Goal: Communication & Community: Ask a question

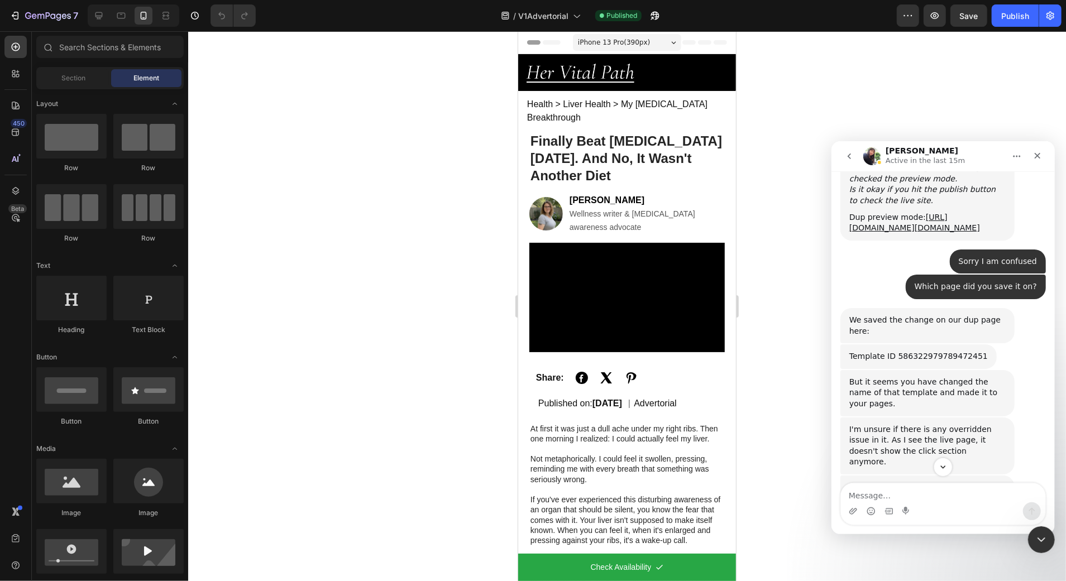
scroll to position [5586, 0]
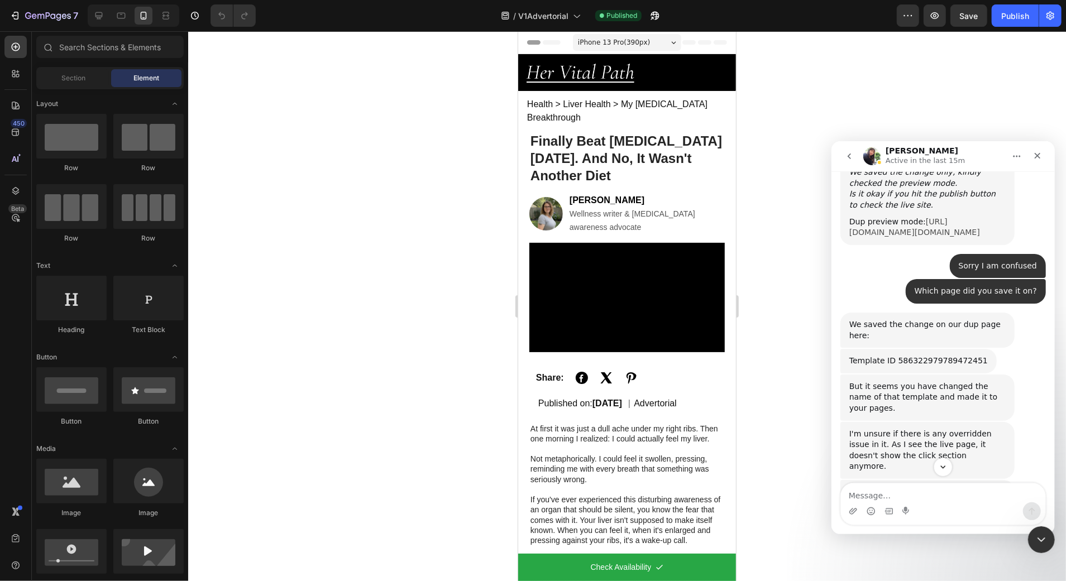
click at [917, 237] on link "[URL][DOMAIN_NAME][DOMAIN_NAME]" at bounding box center [914, 227] width 131 height 20
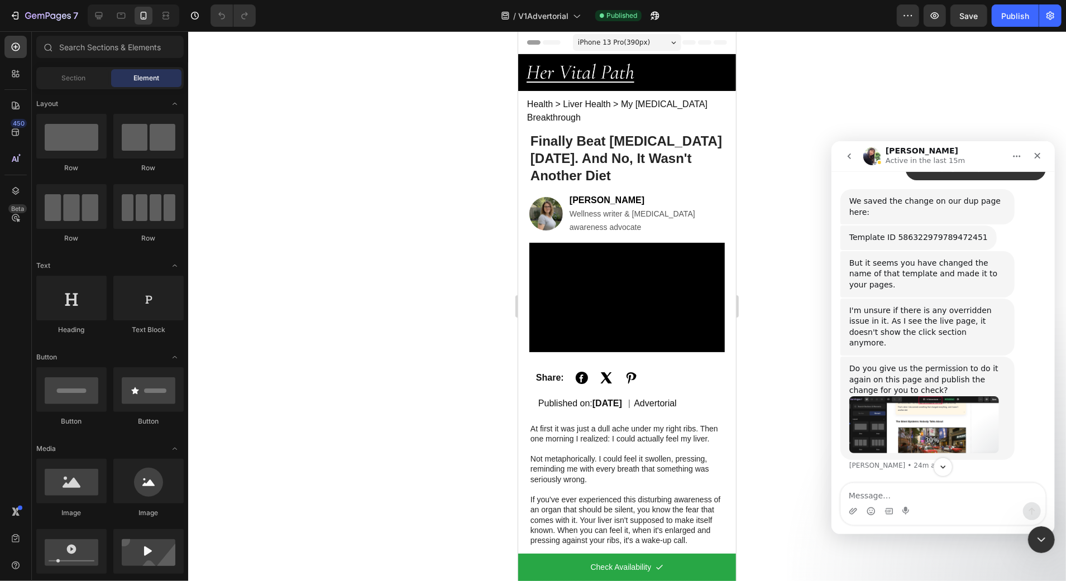
scroll to position [5725, 0]
click at [939, 243] on div "Template ID 586322979789472451" at bounding box center [918, 237] width 139 height 11
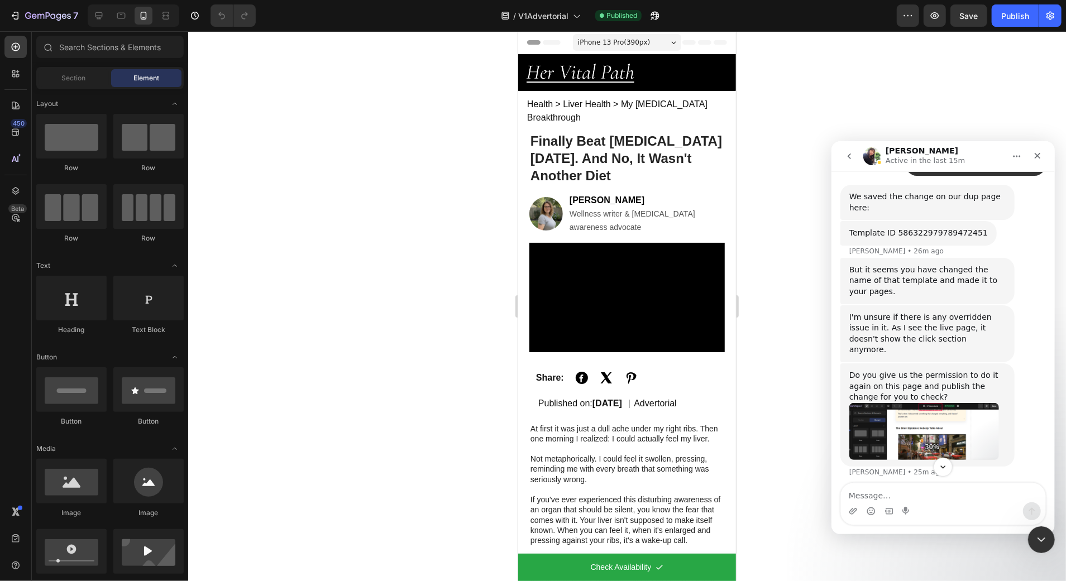
scroll to position [5770, 0]
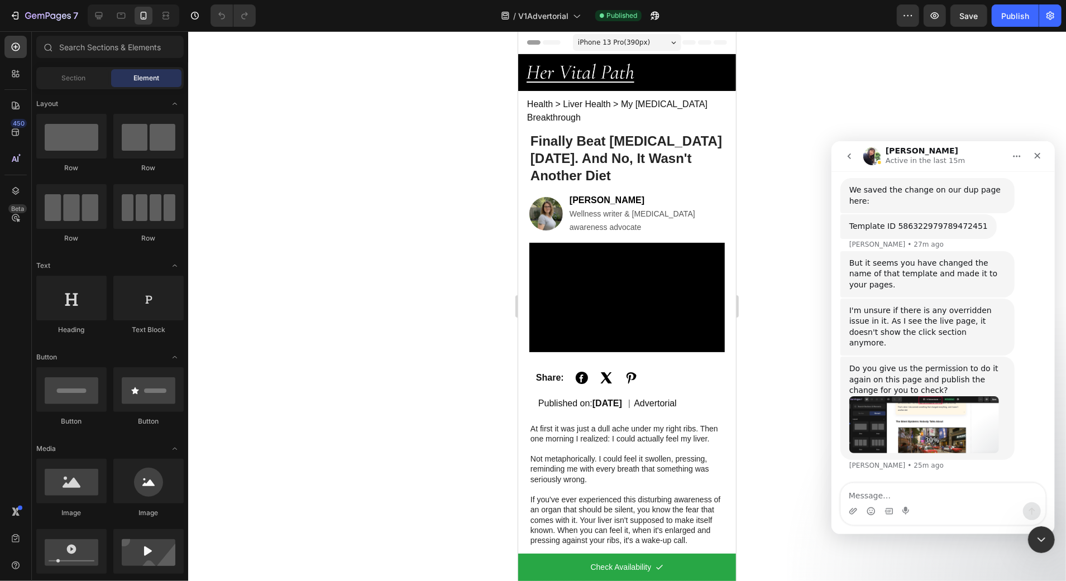
click at [899, 413] on img "Tina says…" at bounding box center [924, 424] width 150 height 57
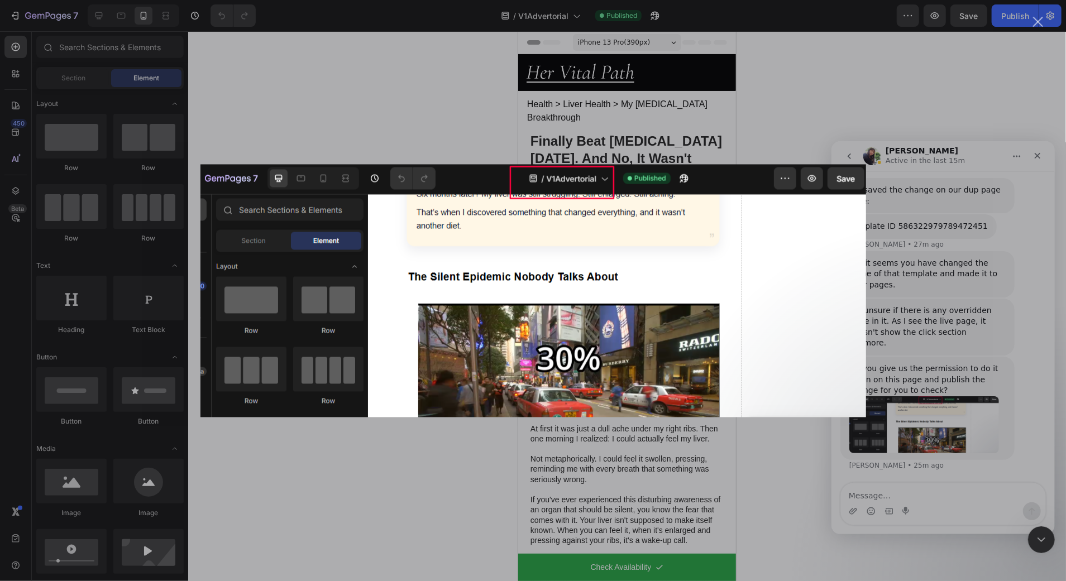
click at [900, 399] on div "Intercom messenger" at bounding box center [533, 290] width 1066 height 581
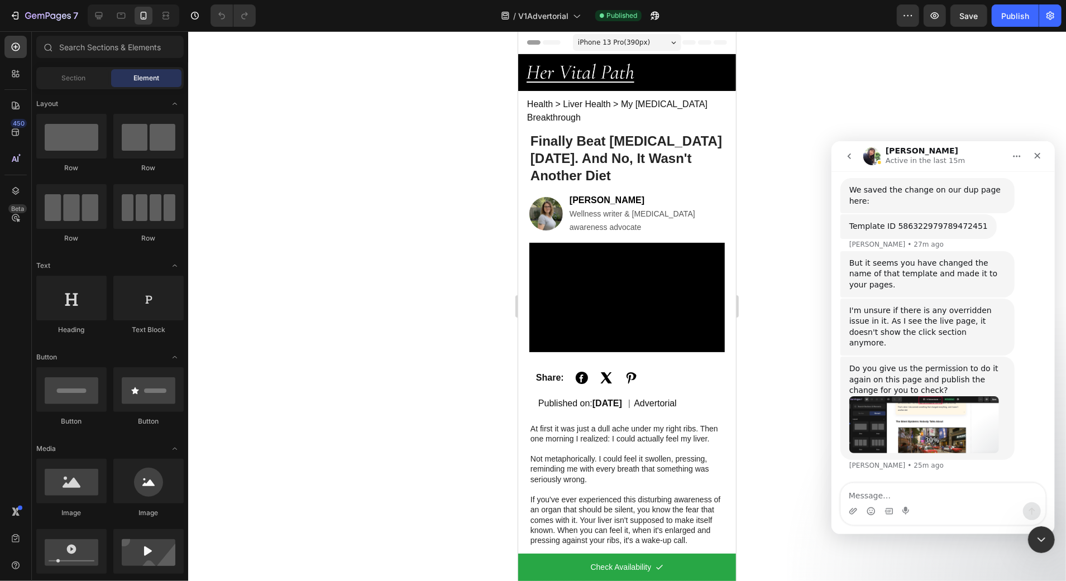
scroll to position [5736, 0]
click at [950, 232] on div "Template ID 586322979789472451" at bounding box center [918, 226] width 139 height 11
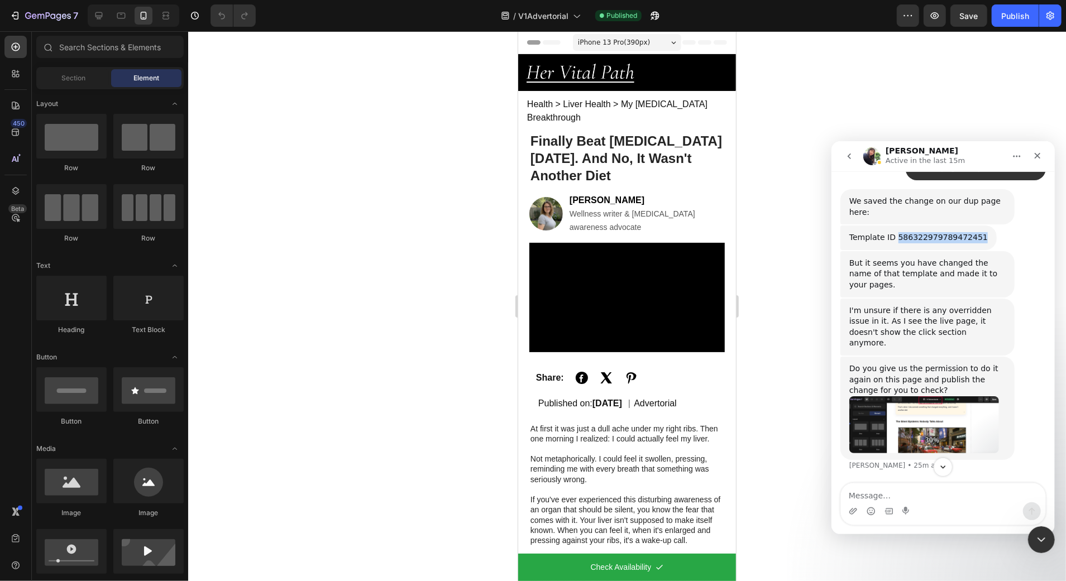
click at [950, 243] on div "Template ID 586322979789472451" at bounding box center [918, 237] width 139 height 11
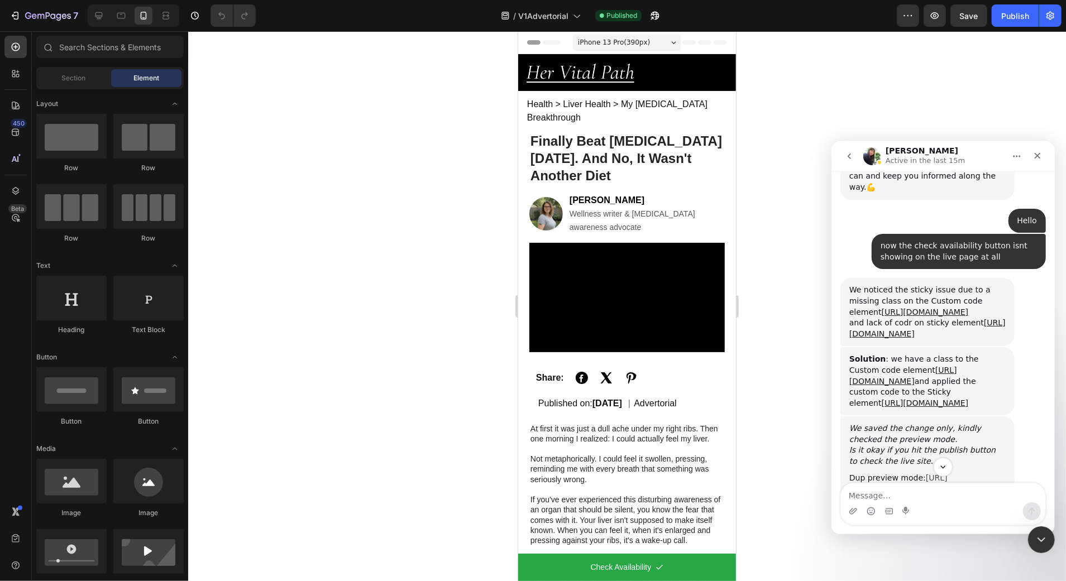
scroll to position [5323, 0]
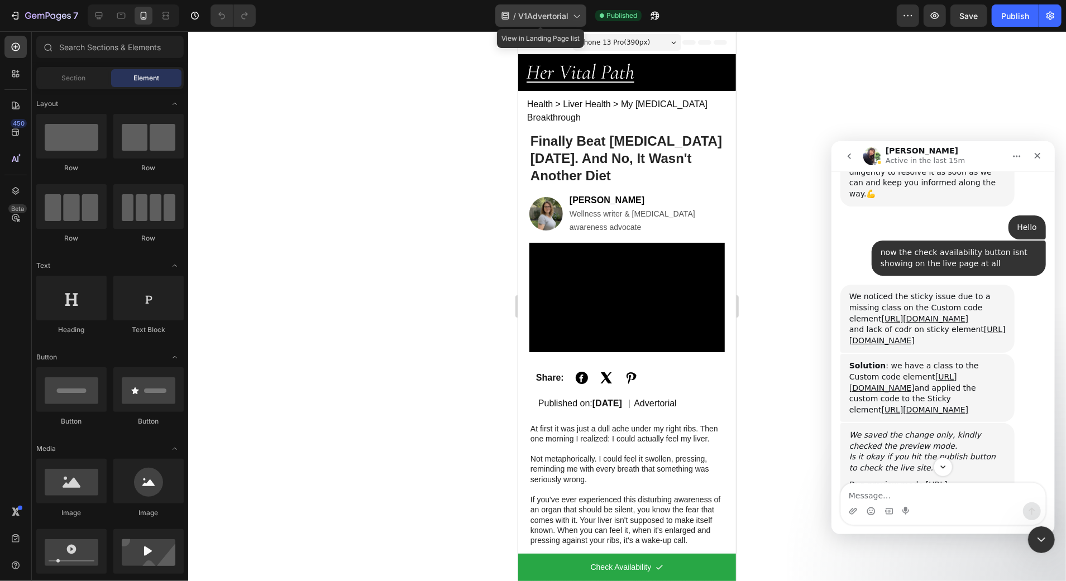
click at [514, 16] on span "/" at bounding box center [514, 16] width 3 height 12
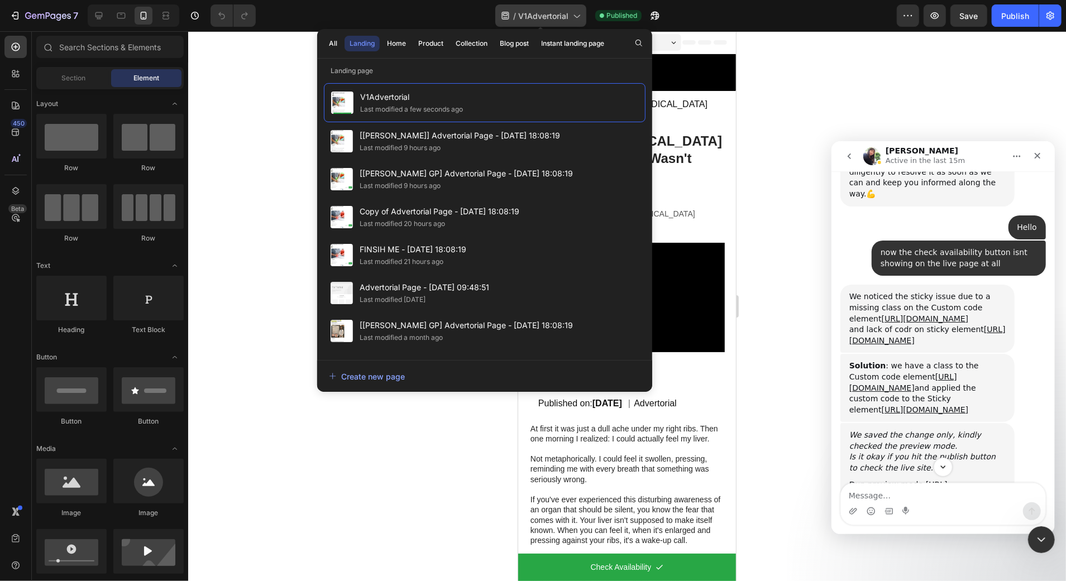
click at [552, 12] on span "V1Advertorial" at bounding box center [543, 16] width 50 height 12
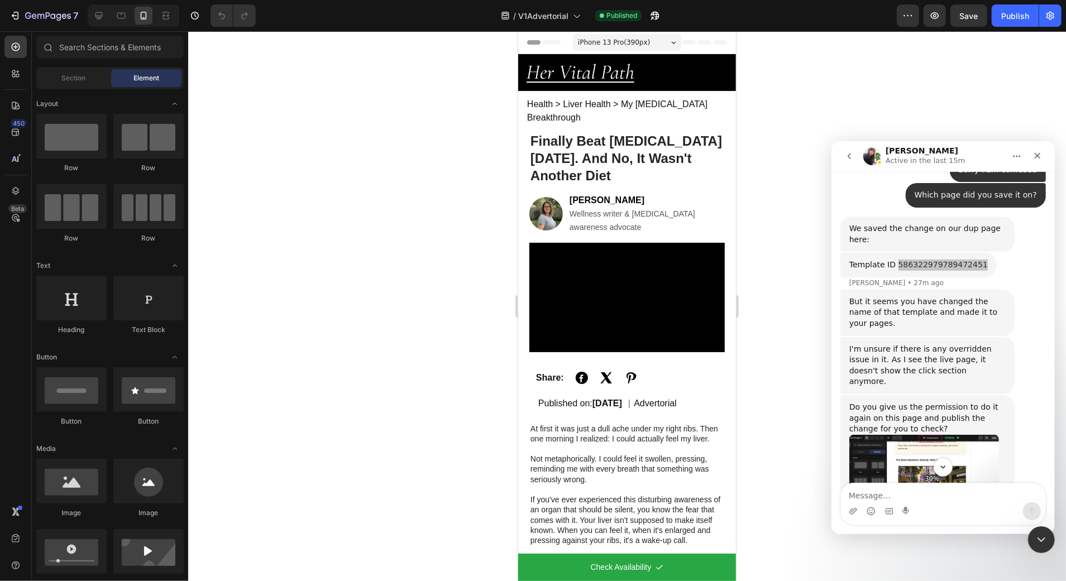
scroll to position [5770, 0]
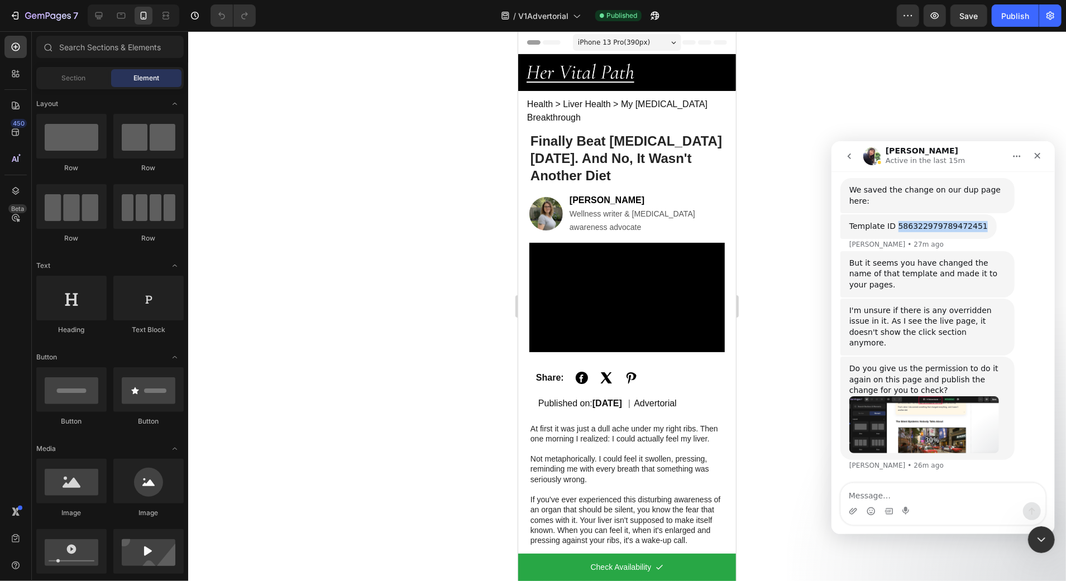
click at [900, 422] on img "Tina says…" at bounding box center [924, 424] width 150 height 57
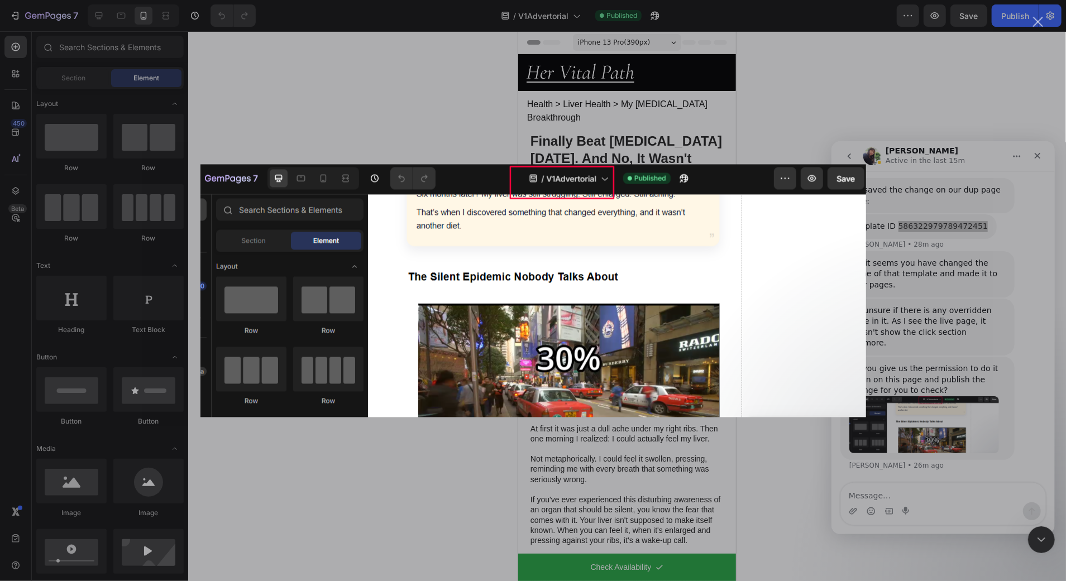
click at [951, 330] on div "Intercom messenger" at bounding box center [533, 290] width 1066 height 581
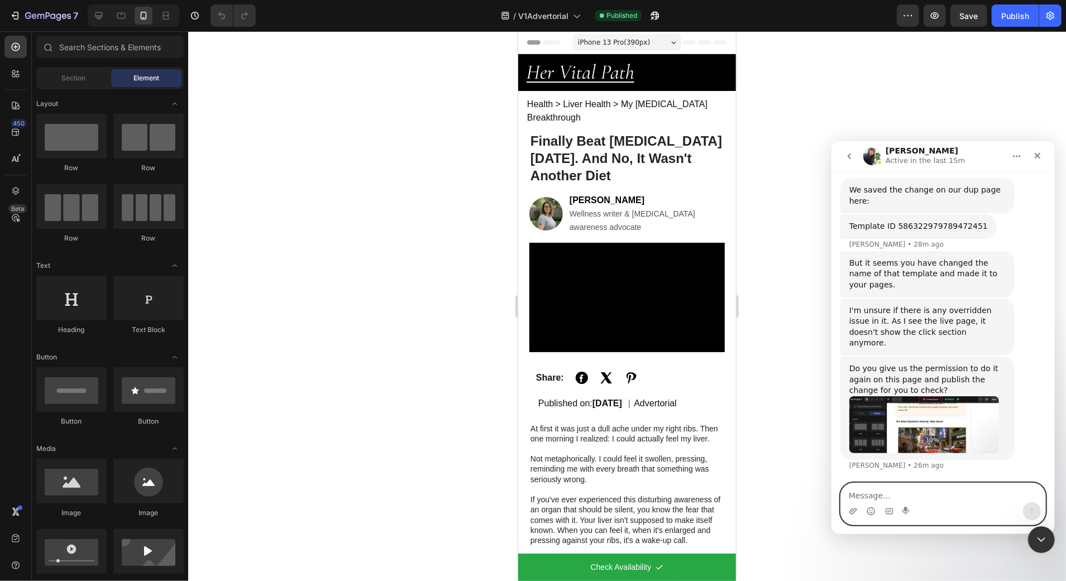
click at [883, 498] on textarea "Message…" at bounding box center [943, 492] width 204 height 19
type textarea "Where do i find the template"
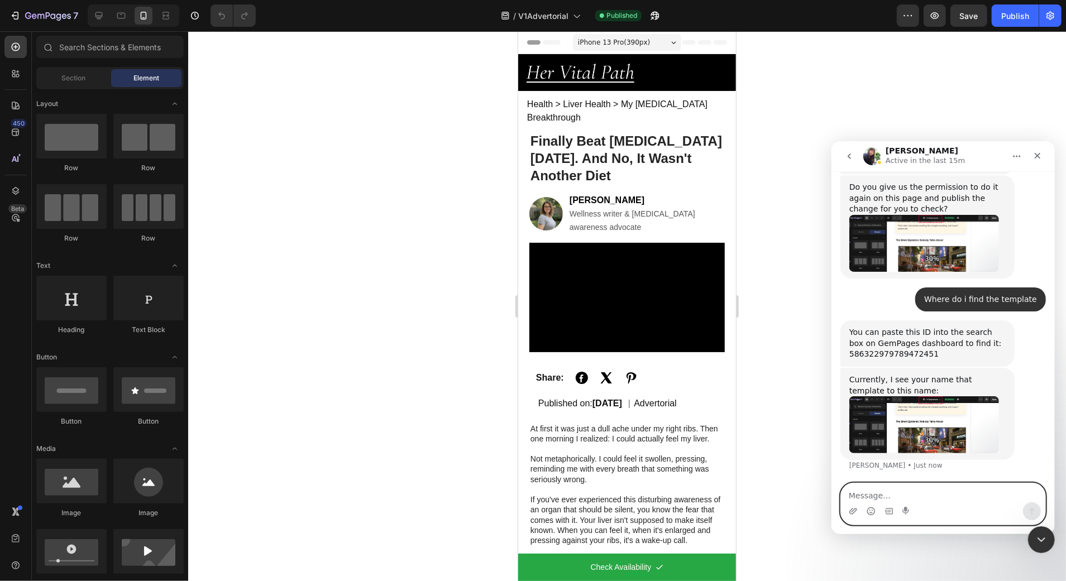
scroll to position [5952, 0]
drag, startPoint x: 903, startPoint y: 358, endPoint x: 843, endPoint y: 354, distance: 59.9
click at [843, 354] on div "You can paste this ID into the search box on GemPages dashboard to find it: 586…" at bounding box center [927, 343] width 174 height 46
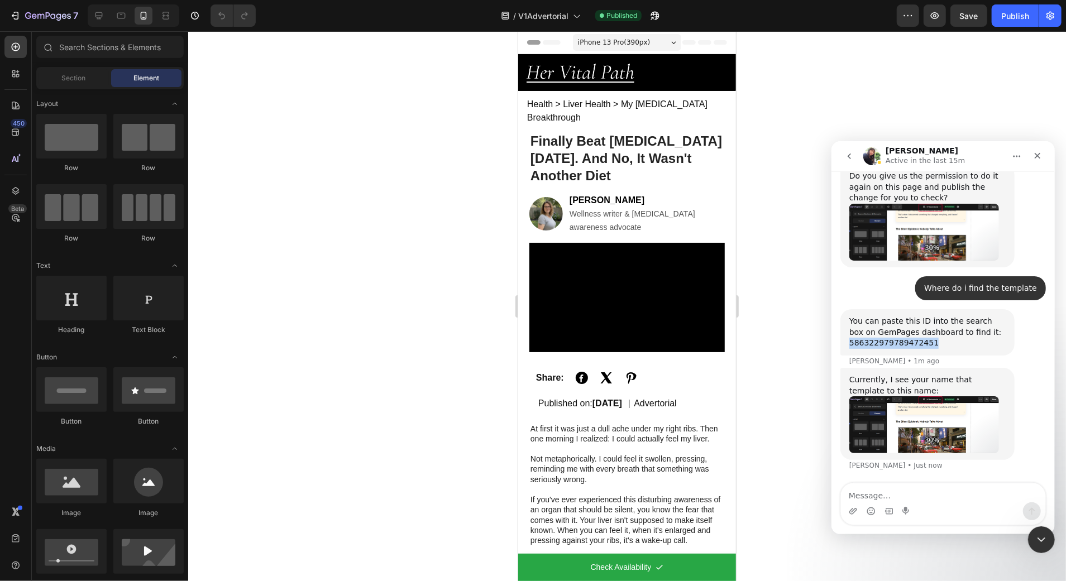
scroll to position [5963, 0]
copy div "586322979789472451"
click at [542, 4] on div "/ V1Advertorial" at bounding box center [540, 15] width 91 height 22
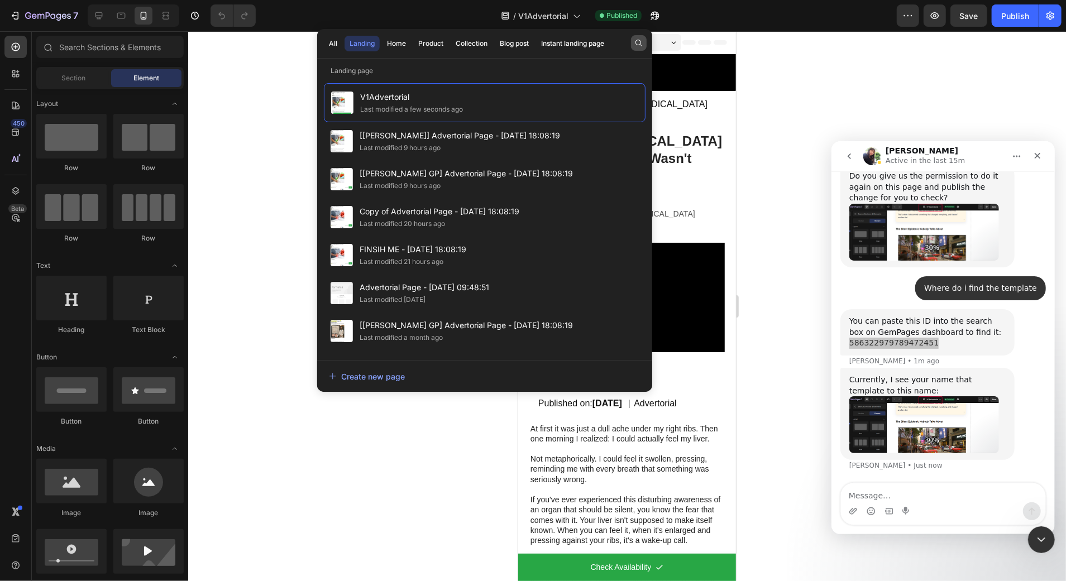
click at [641, 41] on icon "button" at bounding box center [639, 43] width 7 height 7
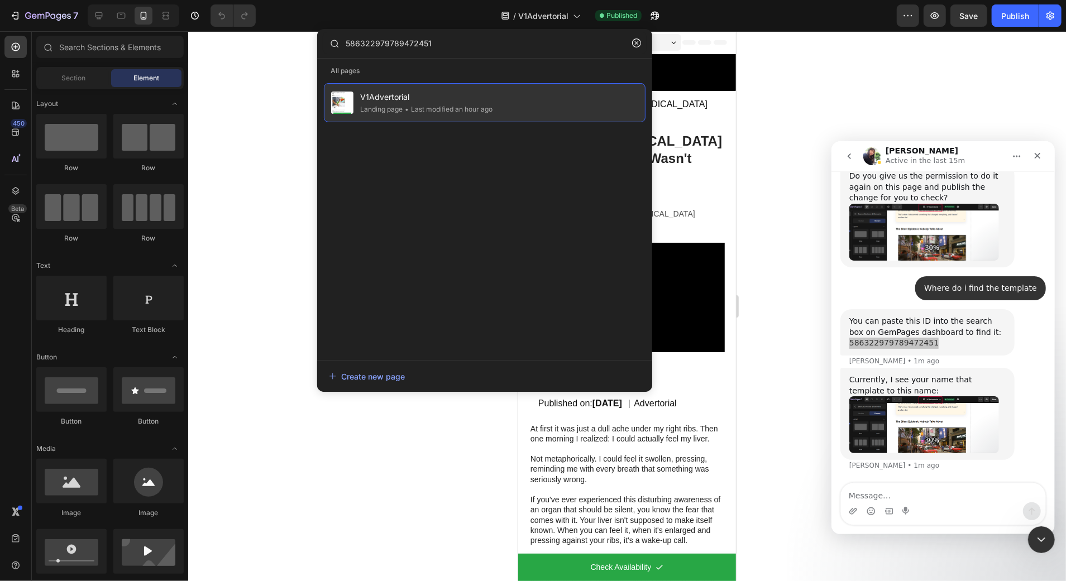
type input "586322979789472451"
click at [514, 111] on div "V1Advertorial Landing page • Last modified an hour ago" at bounding box center [485, 102] width 322 height 39
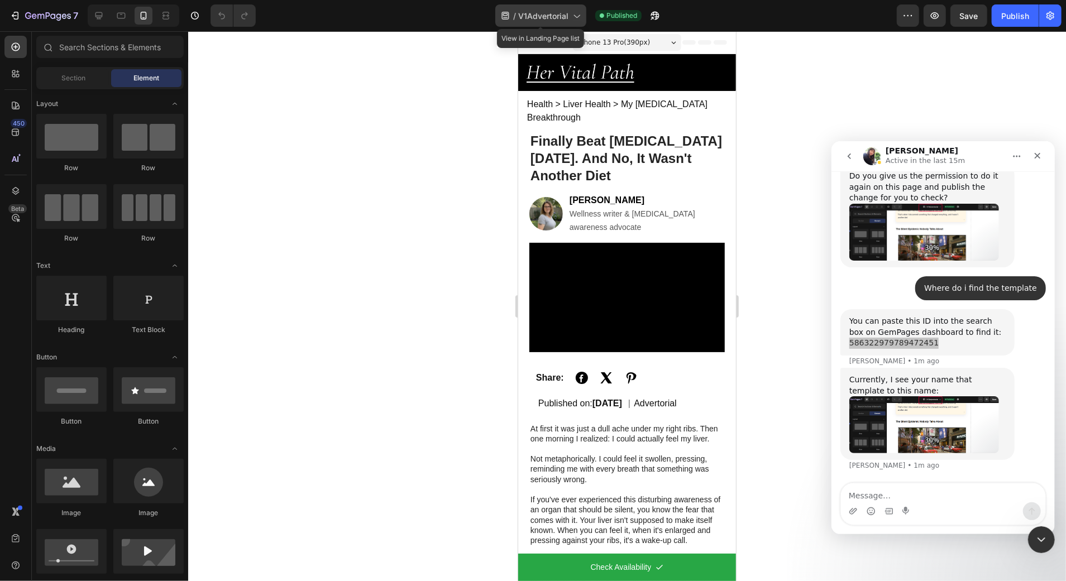
click at [568, 18] on span "V1Advertorial" at bounding box center [543, 16] width 50 height 12
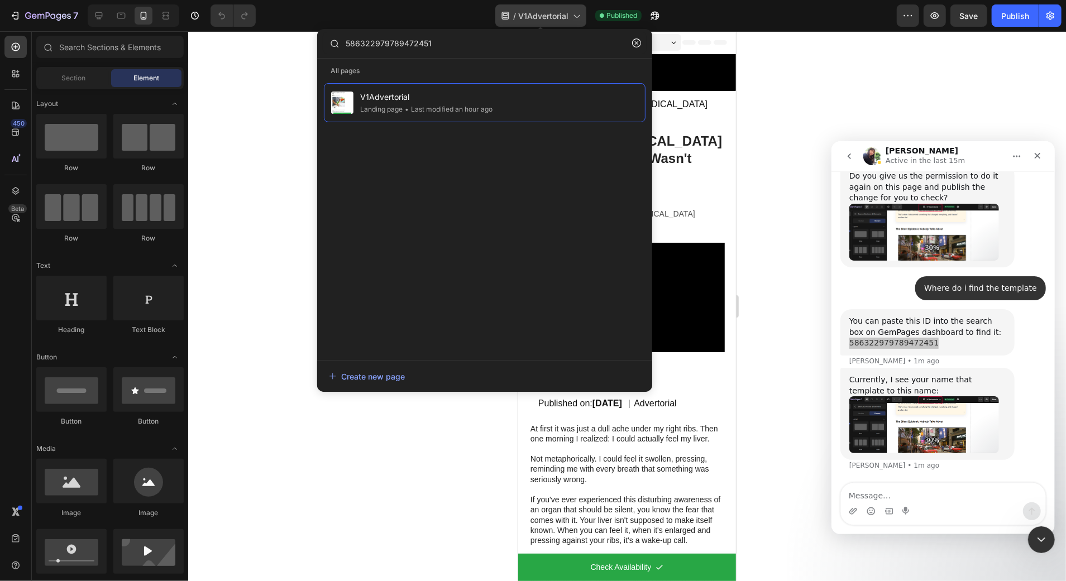
click at [568, 18] on span "V1Advertorial" at bounding box center [543, 16] width 50 height 12
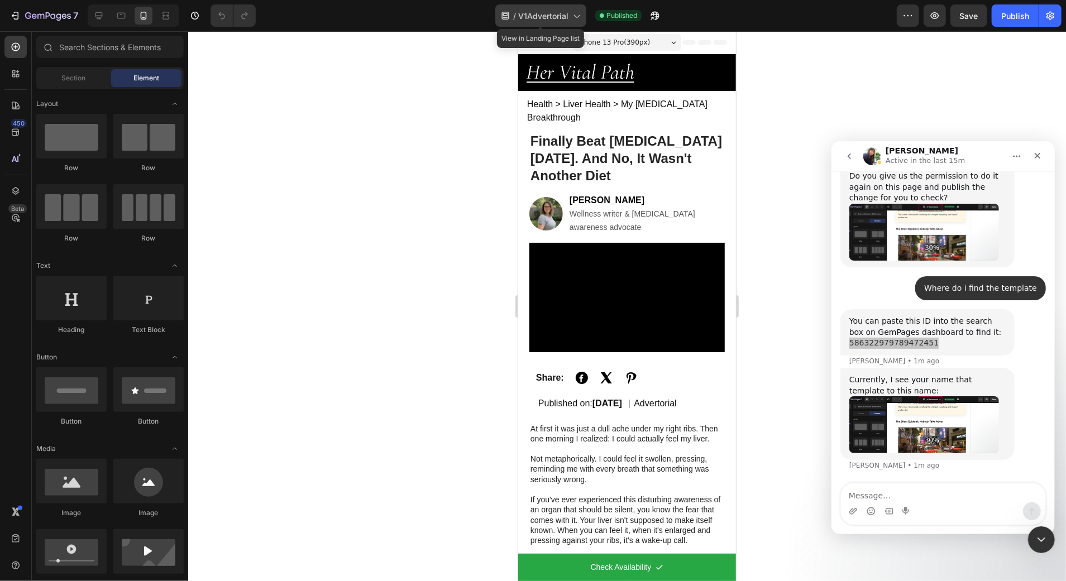
click at [565, 20] on span "V1Advertorial" at bounding box center [543, 16] width 50 height 12
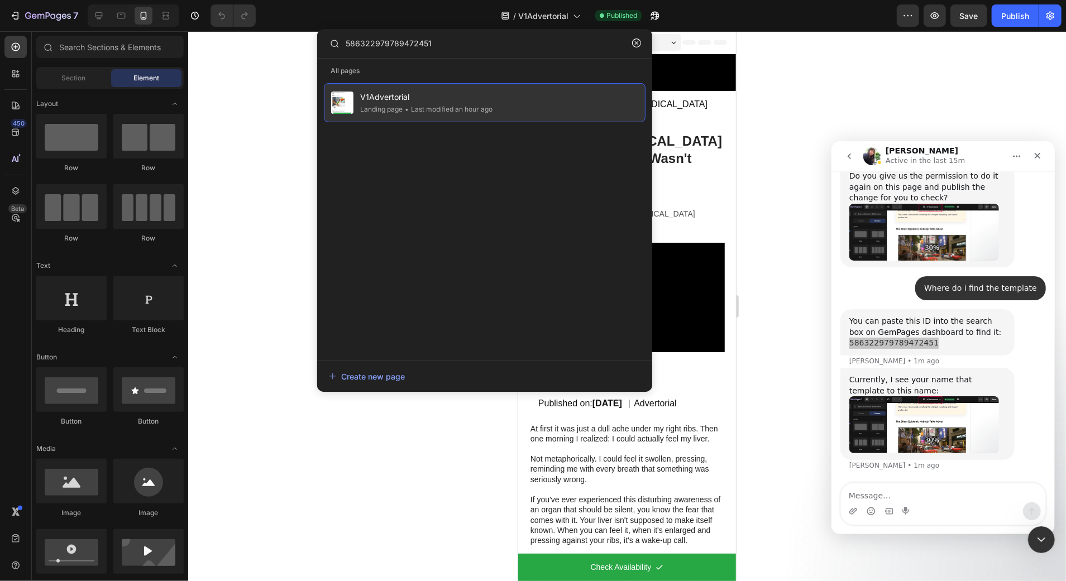
click at [475, 97] on span "V1Advertorial" at bounding box center [426, 96] width 132 height 13
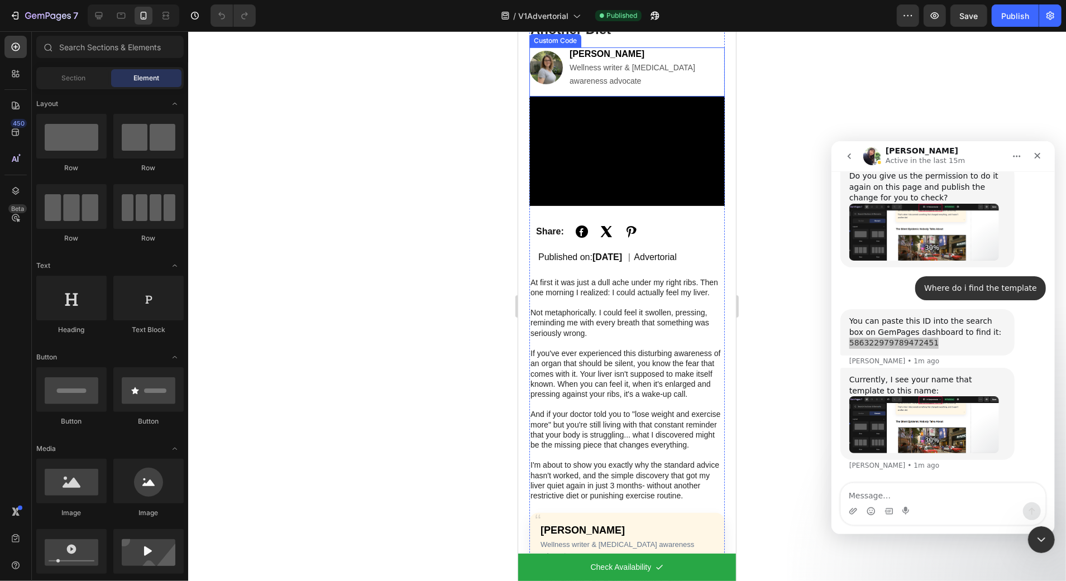
scroll to position [188, 0]
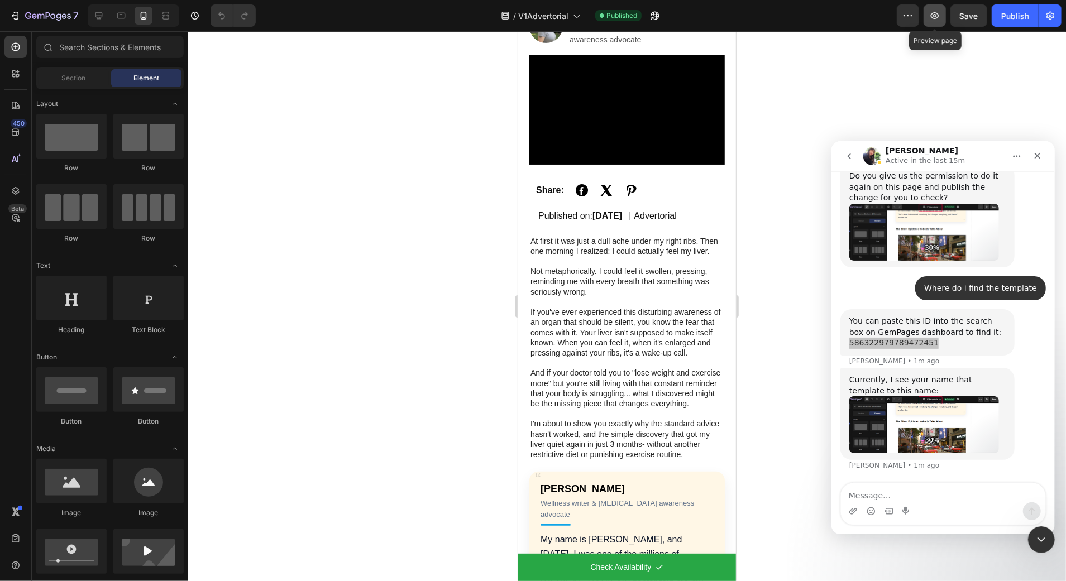
click at [936, 15] on icon "button" at bounding box center [934, 15] width 11 height 11
click at [921, 341] on div "586322979789472451" at bounding box center [927, 342] width 156 height 11
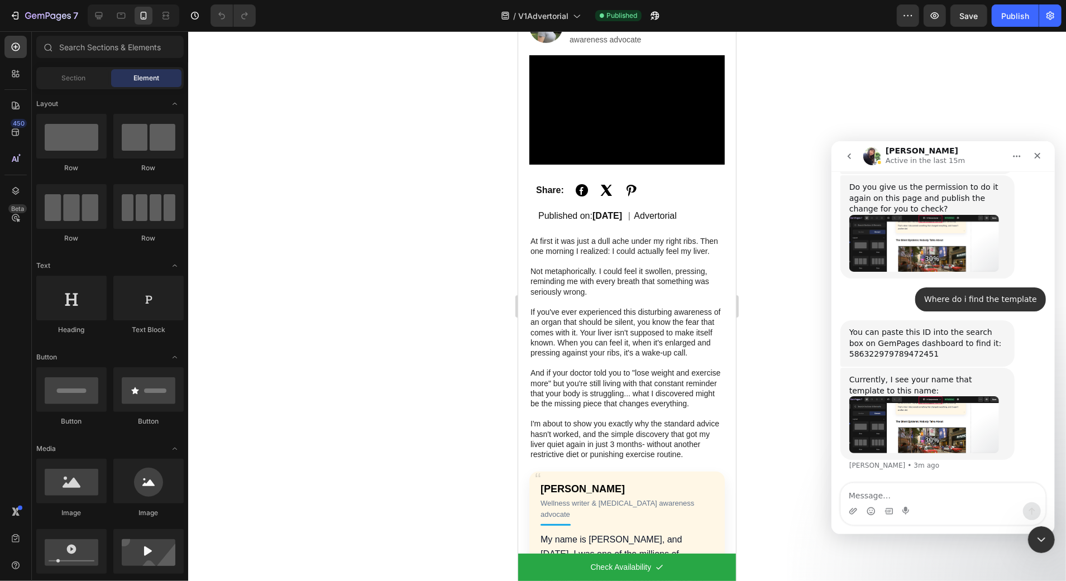
scroll to position [5952, 0]
drag, startPoint x: 936, startPoint y: 351, endPoint x: 837, endPoint y: 355, distance: 98.9
click at [44, 18] on icon "button" at bounding box center [48, 16] width 46 height 9
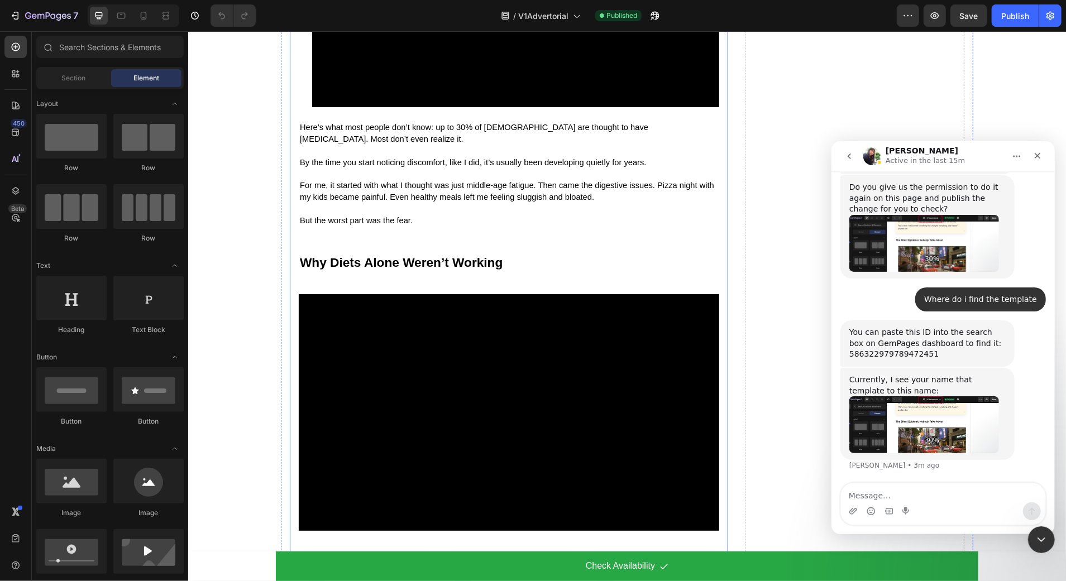
scroll to position [1540, 0]
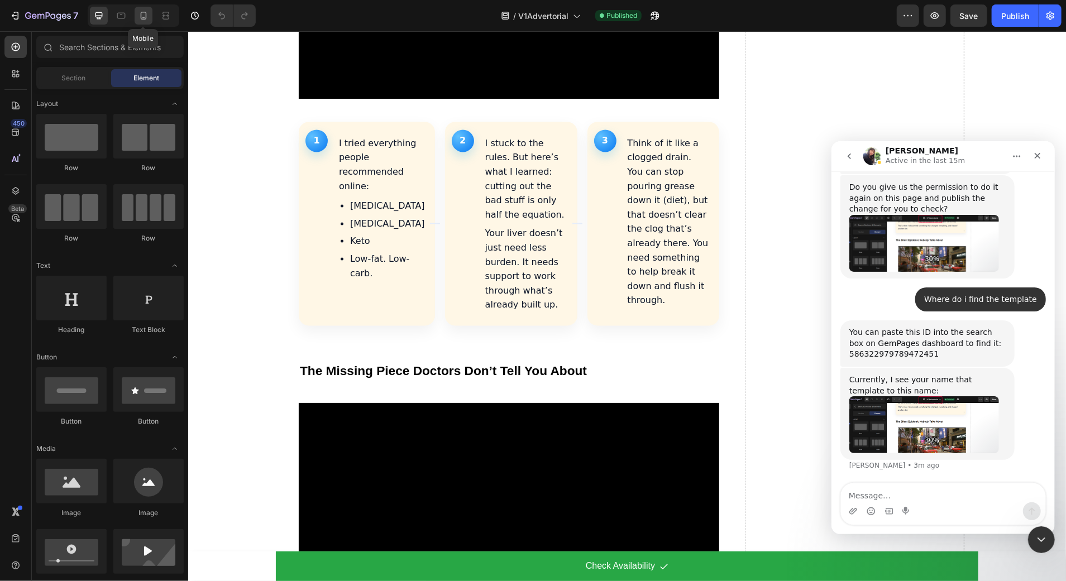
click at [139, 13] on icon at bounding box center [143, 15] width 11 height 11
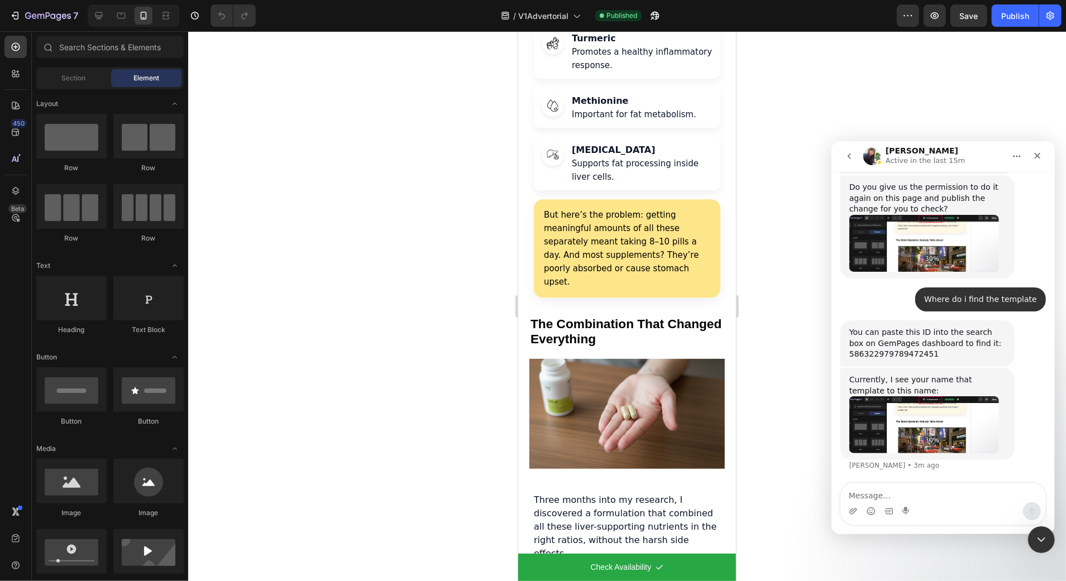
scroll to position [2384, 0]
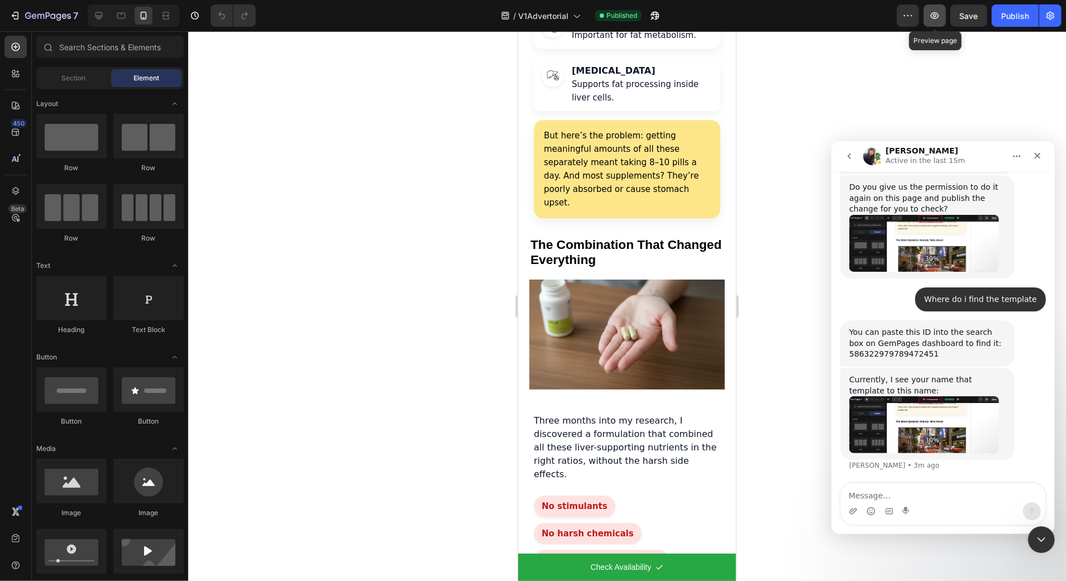
click at [940, 18] on icon "button" at bounding box center [934, 15] width 11 height 11
click at [884, 490] on textarea "Message…" at bounding box center [943, 492] width 204 height 19
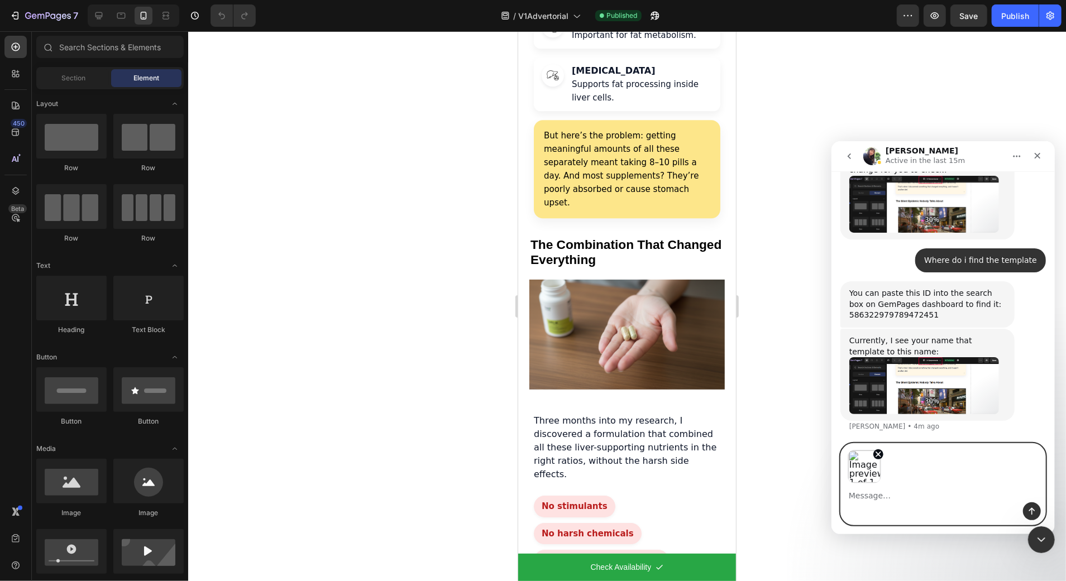
scroll to position [5969, 0]
click at [1033, 511] on icon "Send a message…" at bounding box center [1031, 511] width 9 height 9
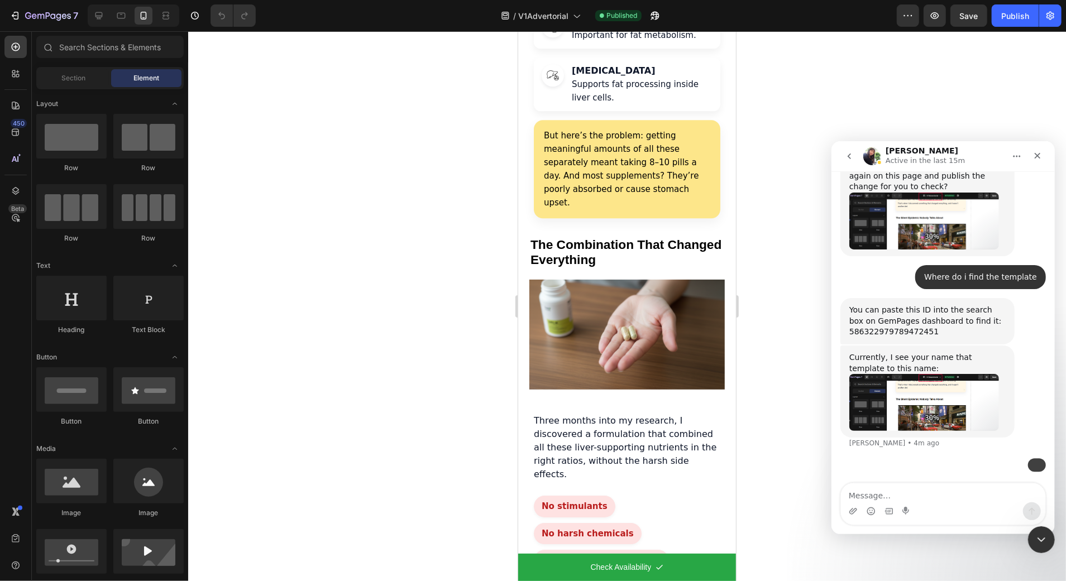
scroll to position [6010, 0]
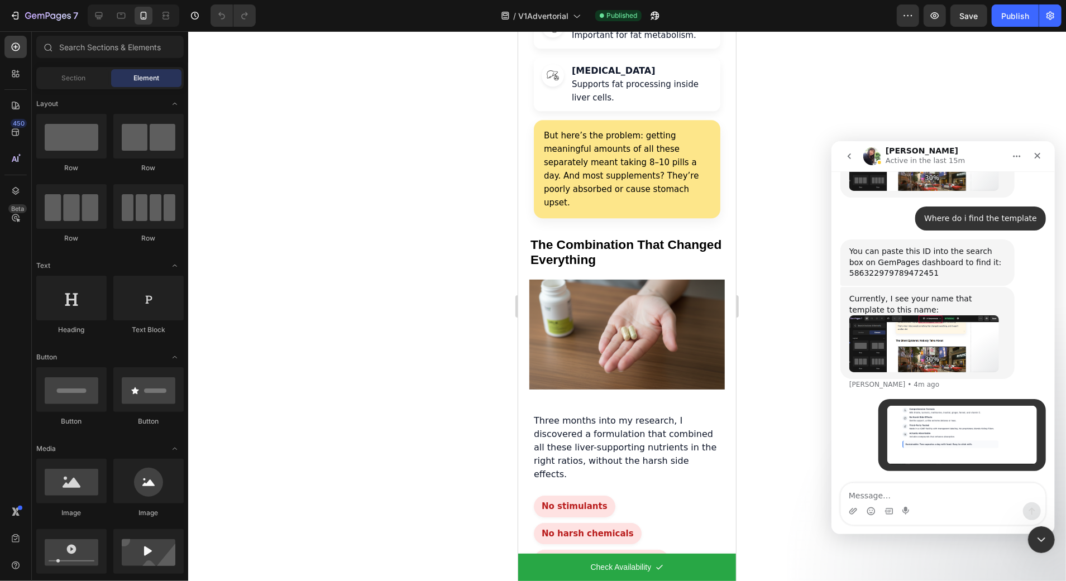
click at [866, 488] on textarea "Message…" at bounding box center [943, 492] width 204 height 19
type textarea "I still dont see the button still"
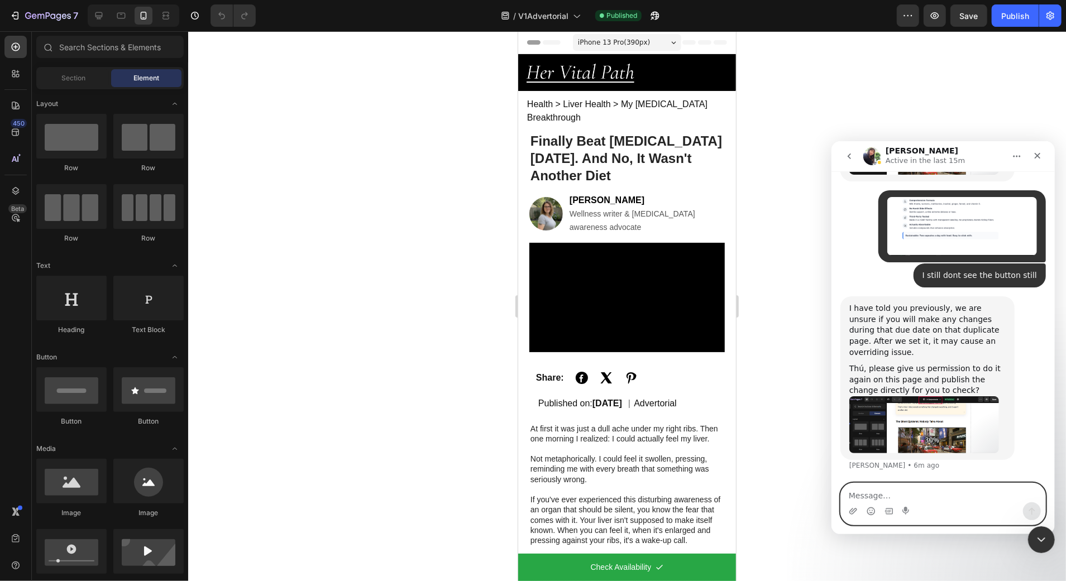
scroll to position [6197, 0]
click at [917, 414] on img "Tina says…" at bounding box center [924, 424] width 150 height 57
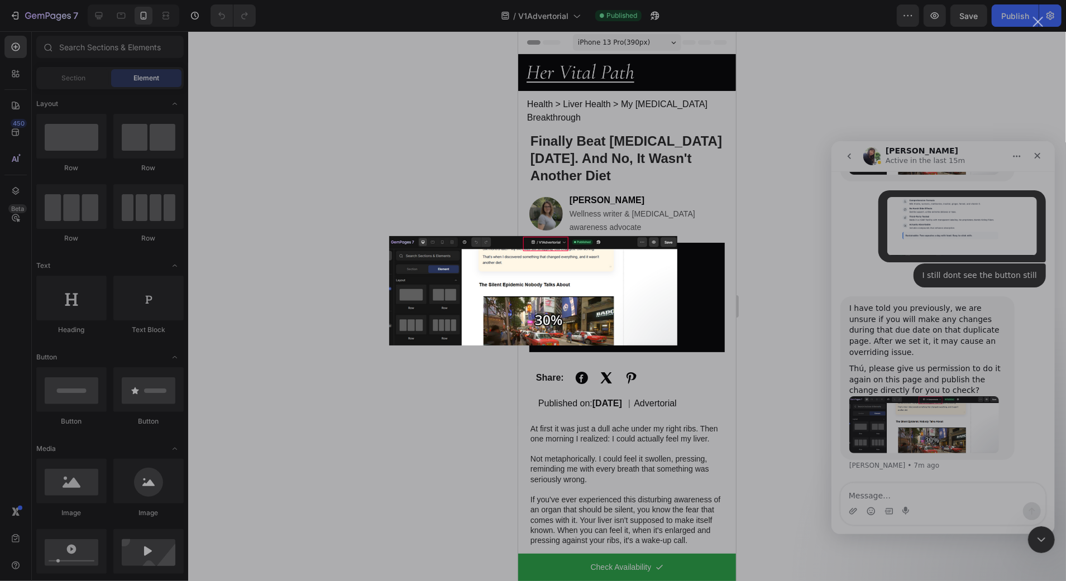
scroll to position [0, 0]
click at [919, 412] on div "Intercom messenger" at bounding box center [533, 290] width 1066 height 581
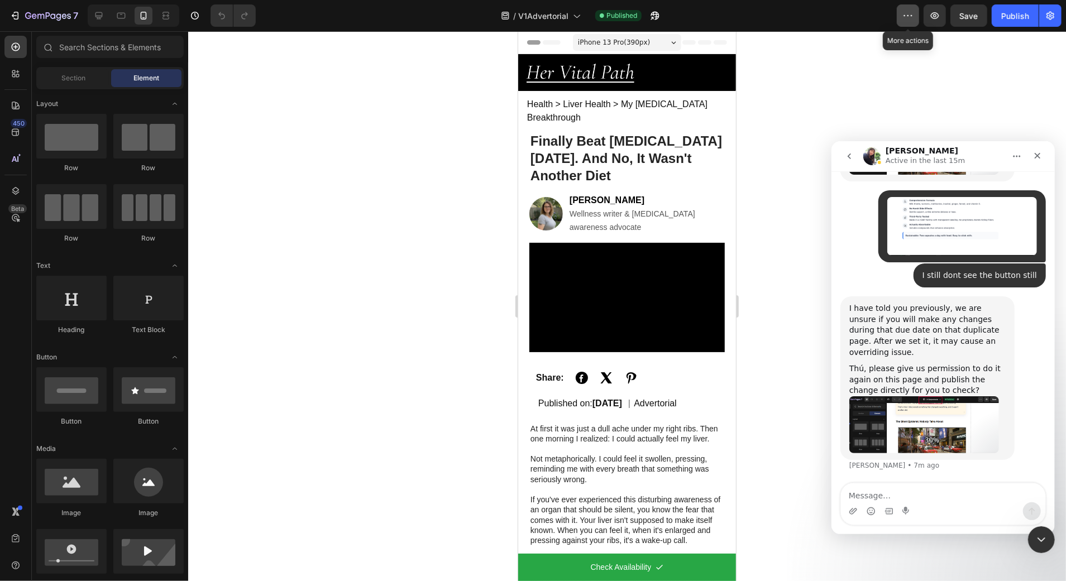
click at [906, 14] on icon "button" at bounding box center [908, 15] width 11 height 11
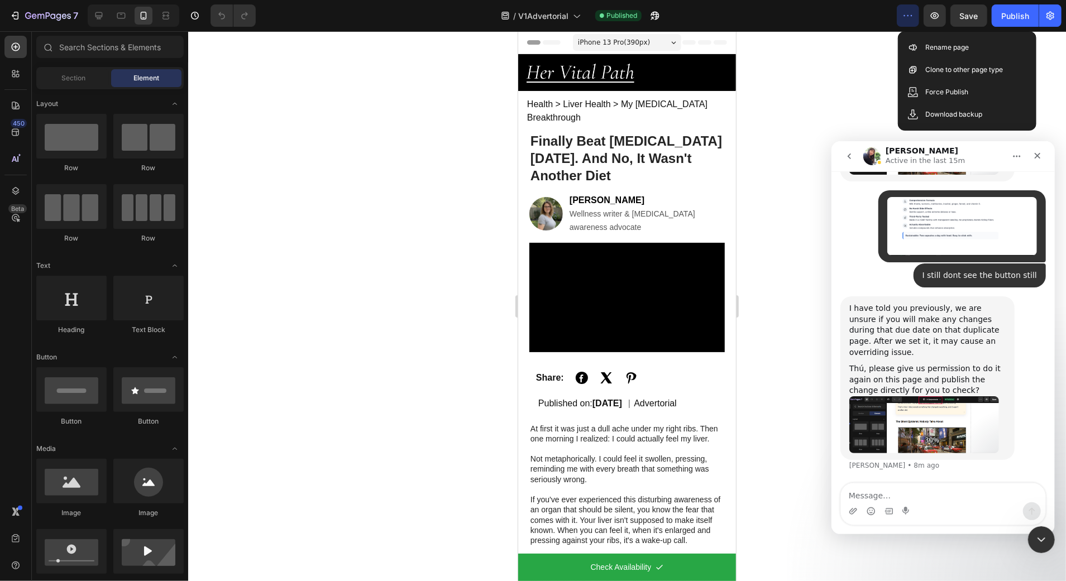
click at [905, 16] on icon "button" at bounding box center [905, 15] width 2 height 1
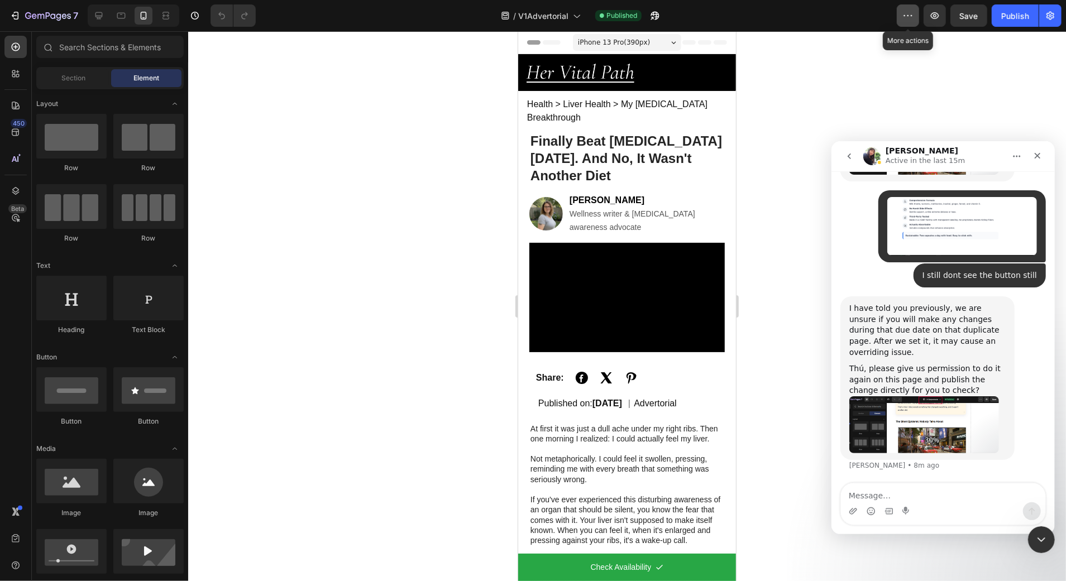
click at [915, 16] on button "button" at bounding box center [908, 15] width 22 height 22
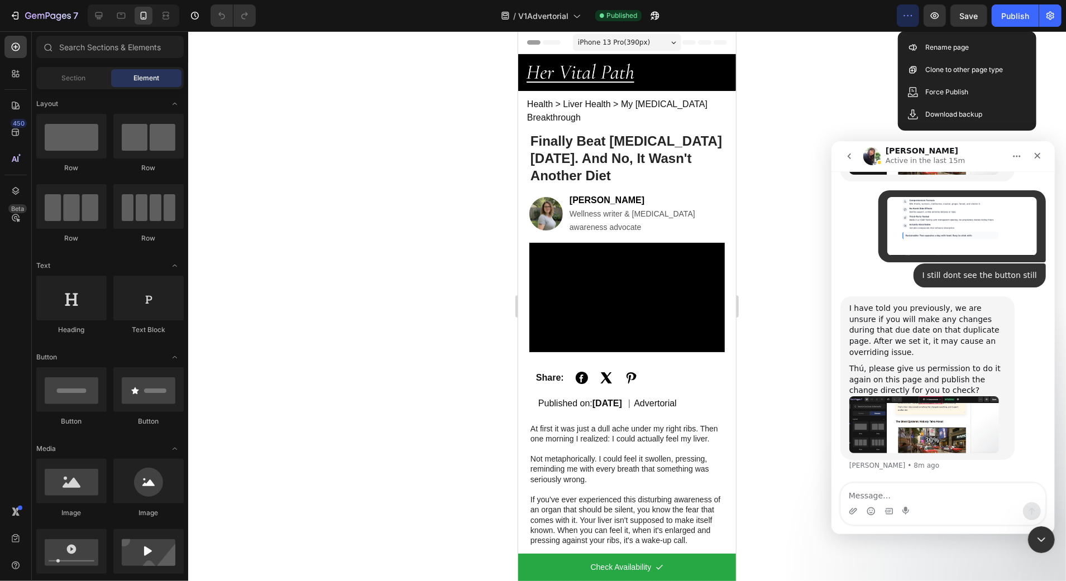
click at [914, 16] on icon "button" at bounding box center [908, 15] width 11 height 11
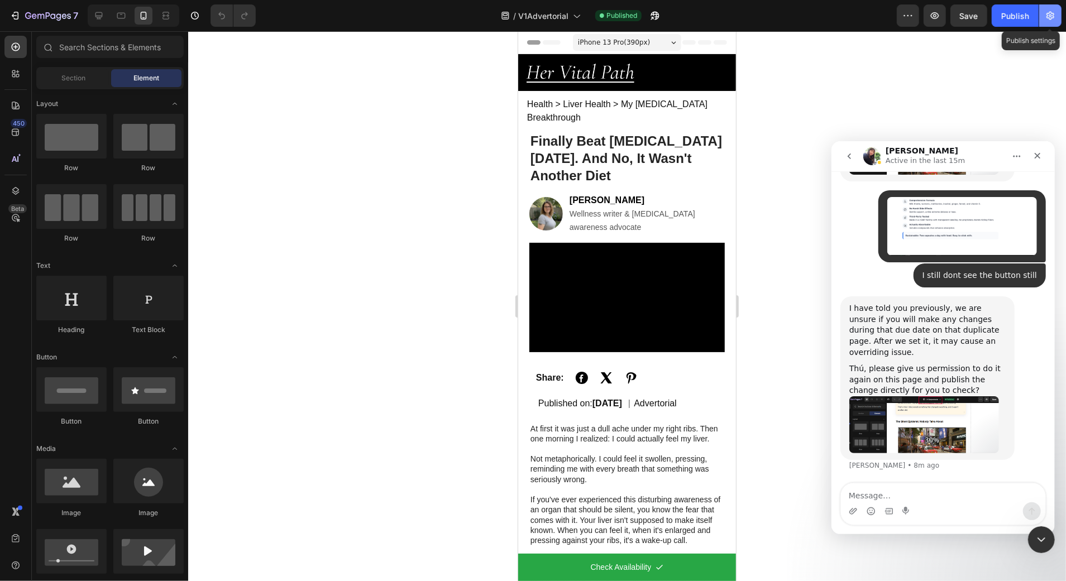
click at [1050, 13] on icon "button" at bounding box center [1051, 16] width 8 height 8
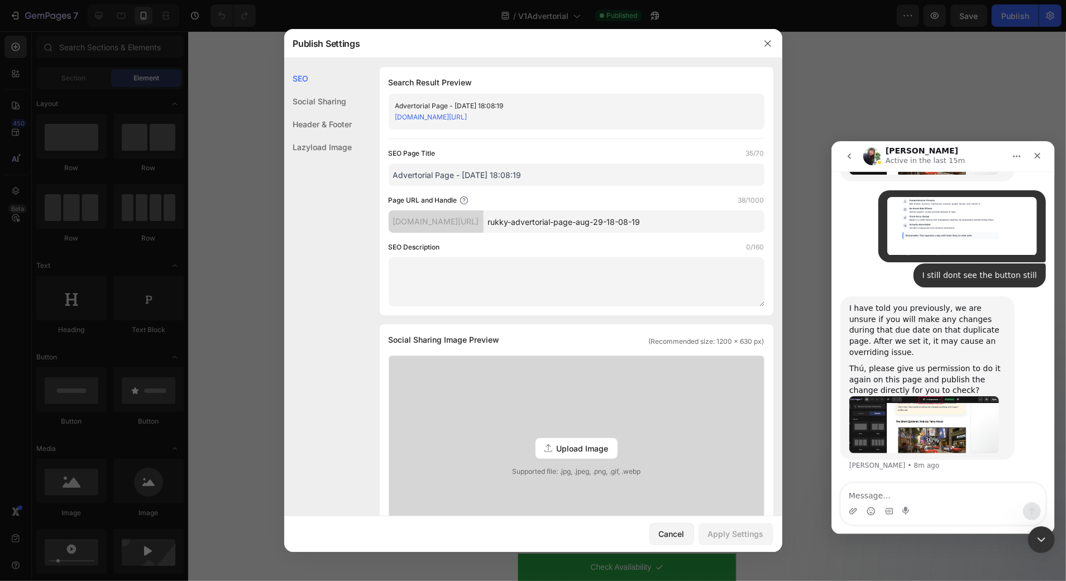
click at [805, 107] on div at bounding box center [533, 290] width 1066 height 581
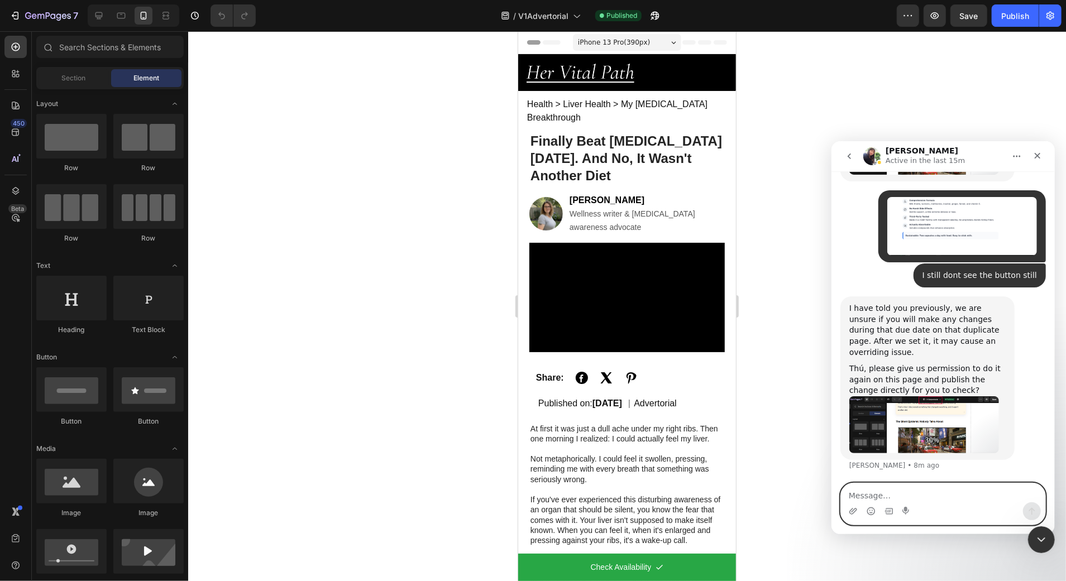
click at [872, 490] on textarea "Message…" at bounding box center [943, 492] width 204 height 19
type textarea "How do i give you permission"
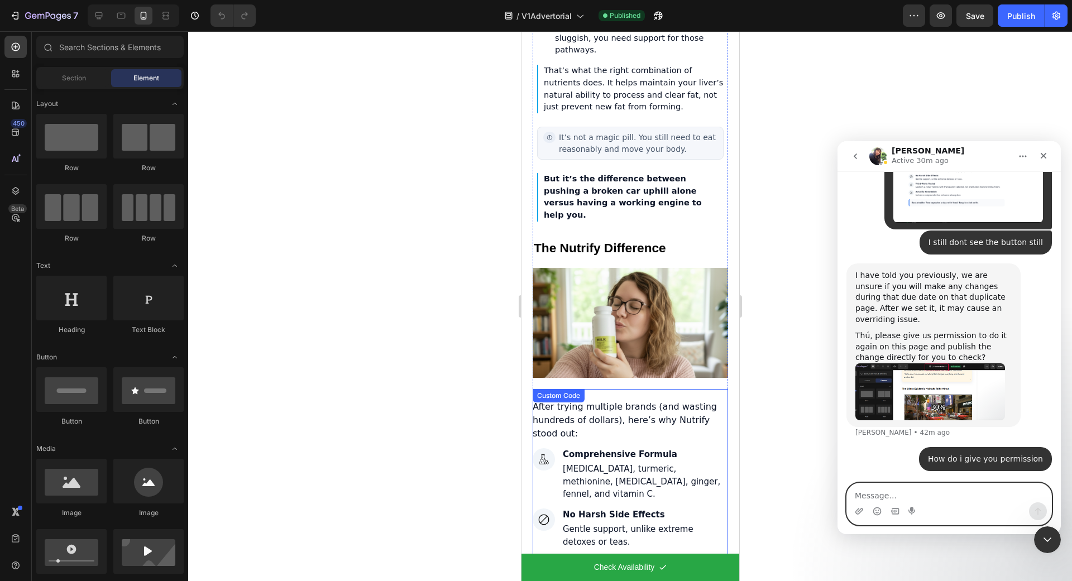
scroll to position [3834, 0]
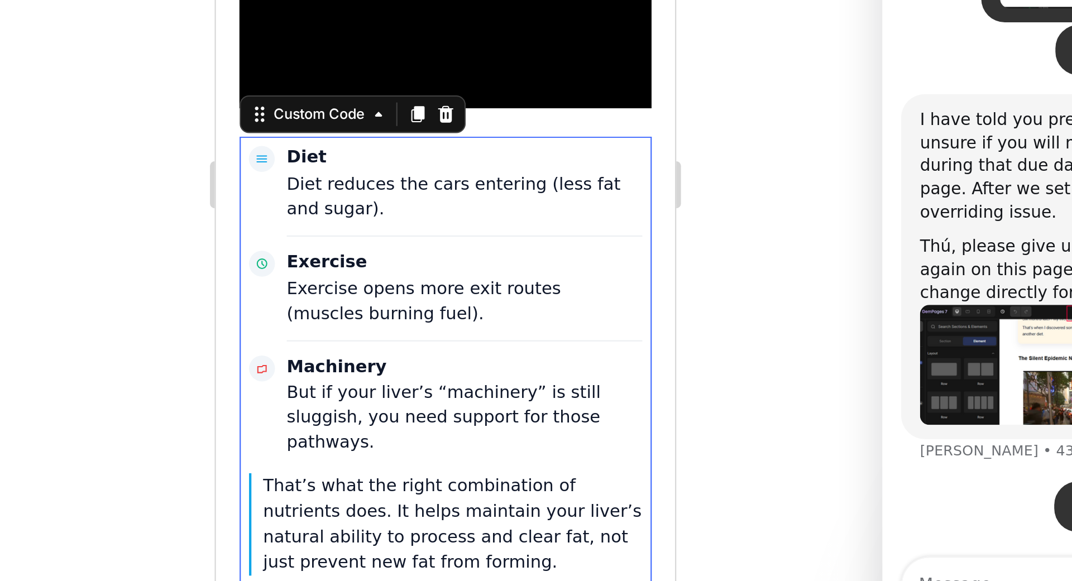
scroll to position [3795, 0]
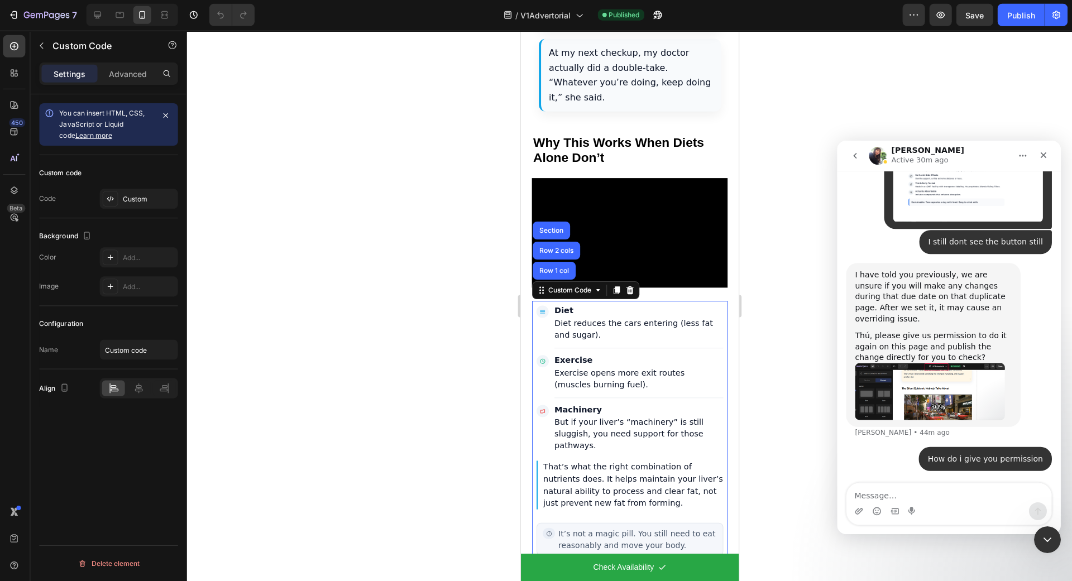
scroll to position [0, 0]
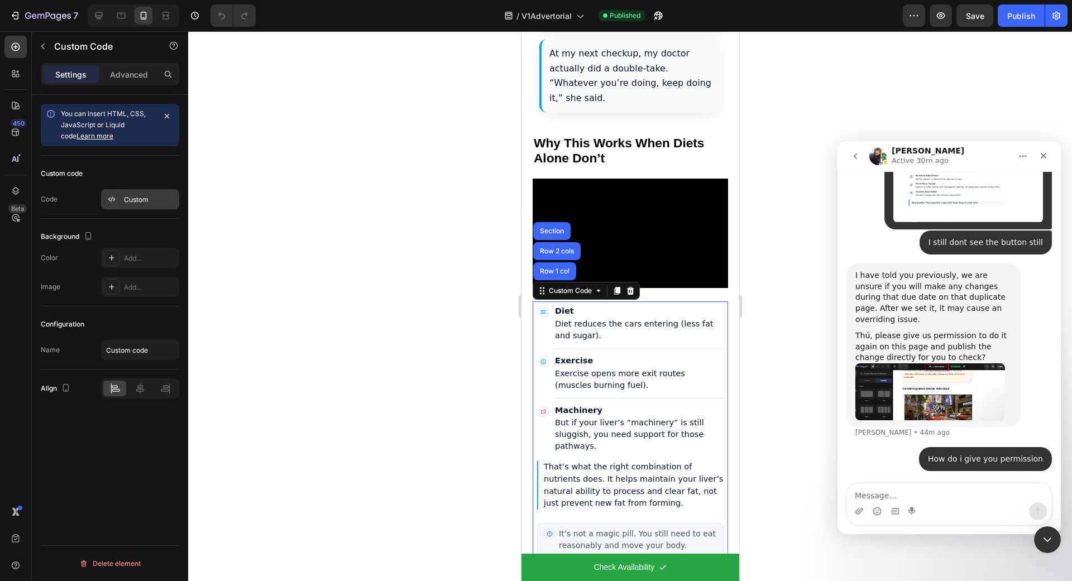
click at [126, 207] on div "Custom" at bounding box center [140, 199] width 78 height 20
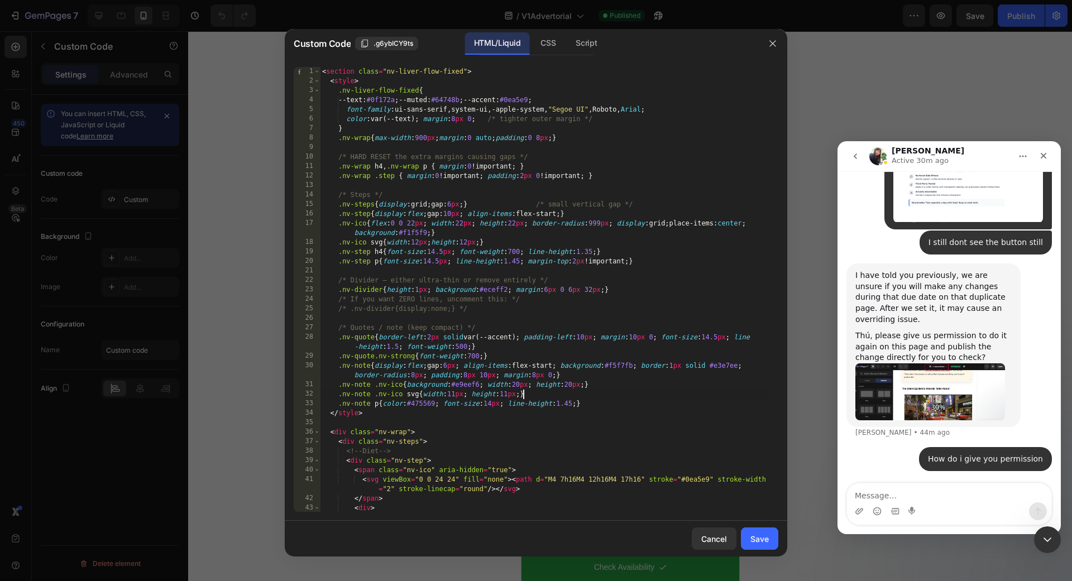
click at [645, 399] on div "< section class = "nv-liver-flow-fixed" > < style > .nv-liver-flow-fixed { --te…" at bounding box center [543, 299] width 447 height 464
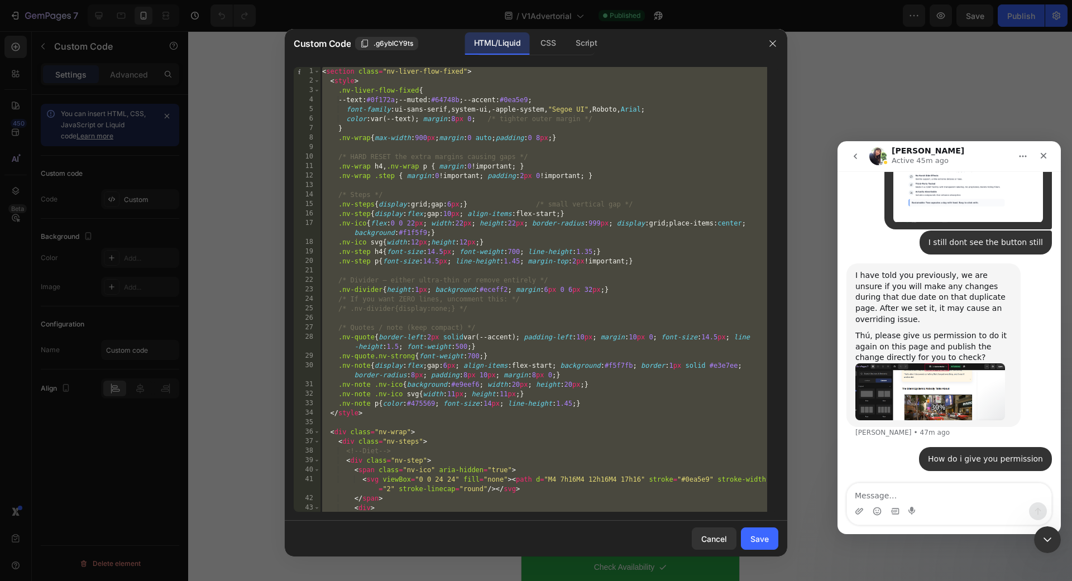
click at [585, 204] on div "< section class = "nv-liver-flow-fixed" > < style > .nv-liver-flow-fixed { --te…" at bounding box center [543, 299] width 447 height 464
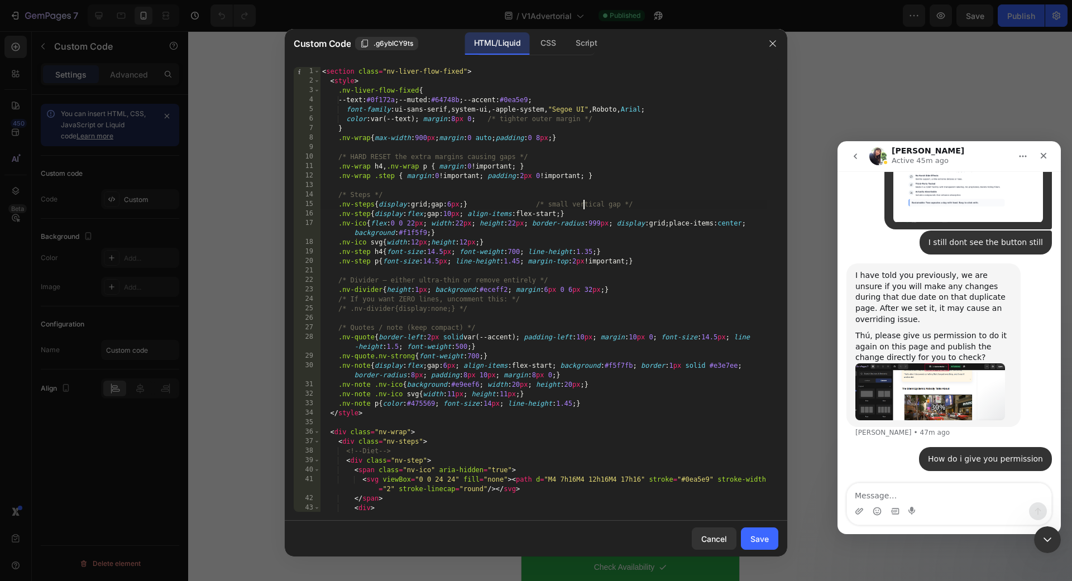
type textarea "</section>"
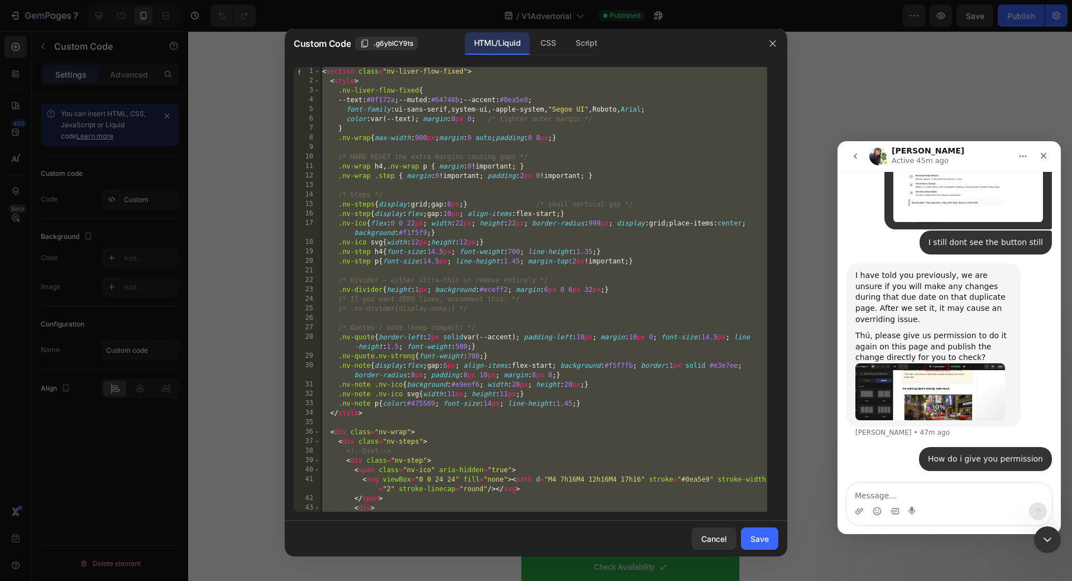
paste textarea
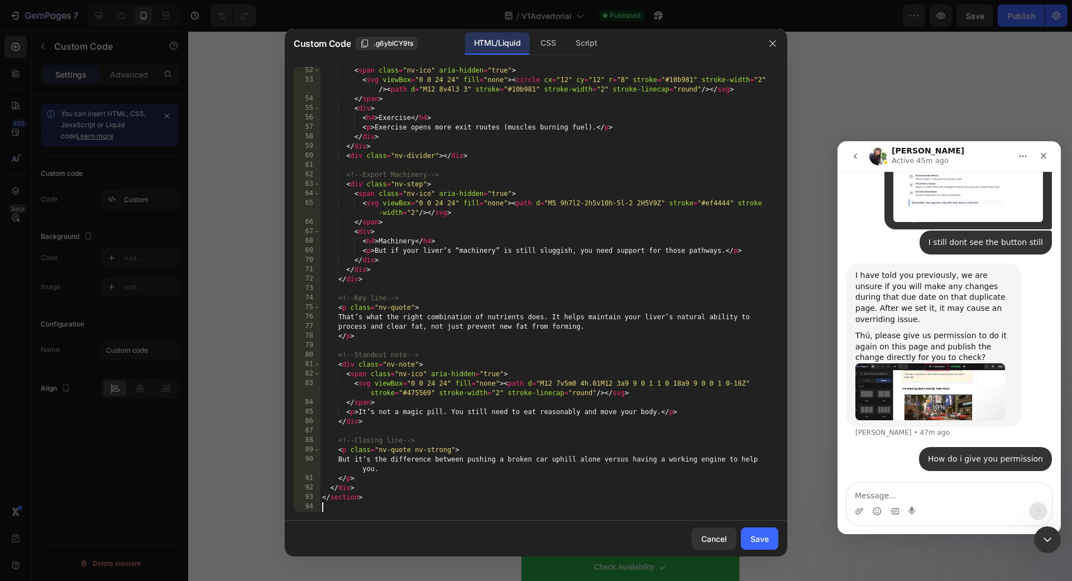
scroll to position [523, 0]
click at [753, 543] on div "Save" at bounding box center [760, 539] width 18 height 12
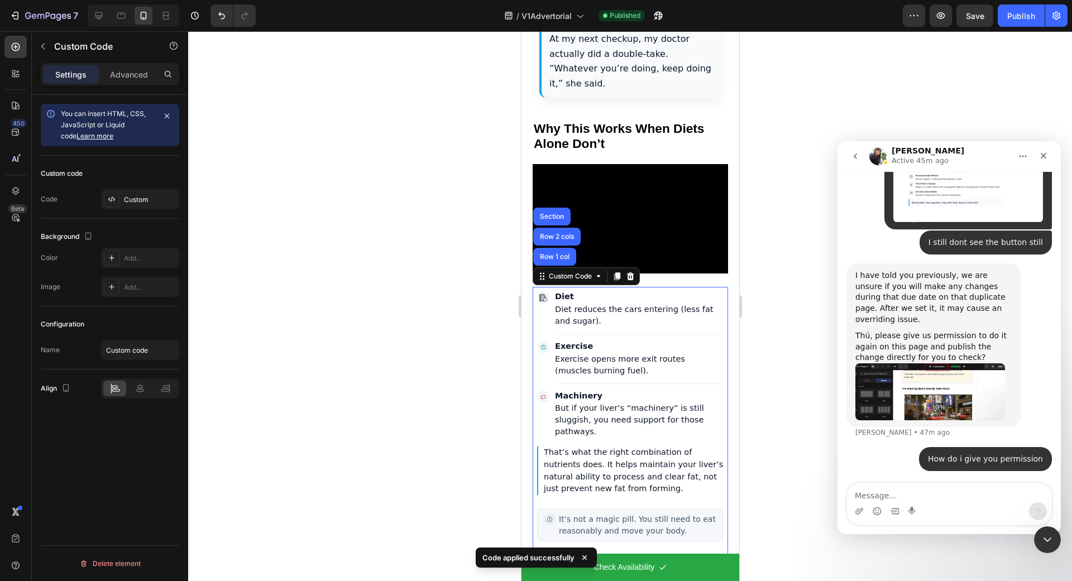
scroll to position [3816, 0]
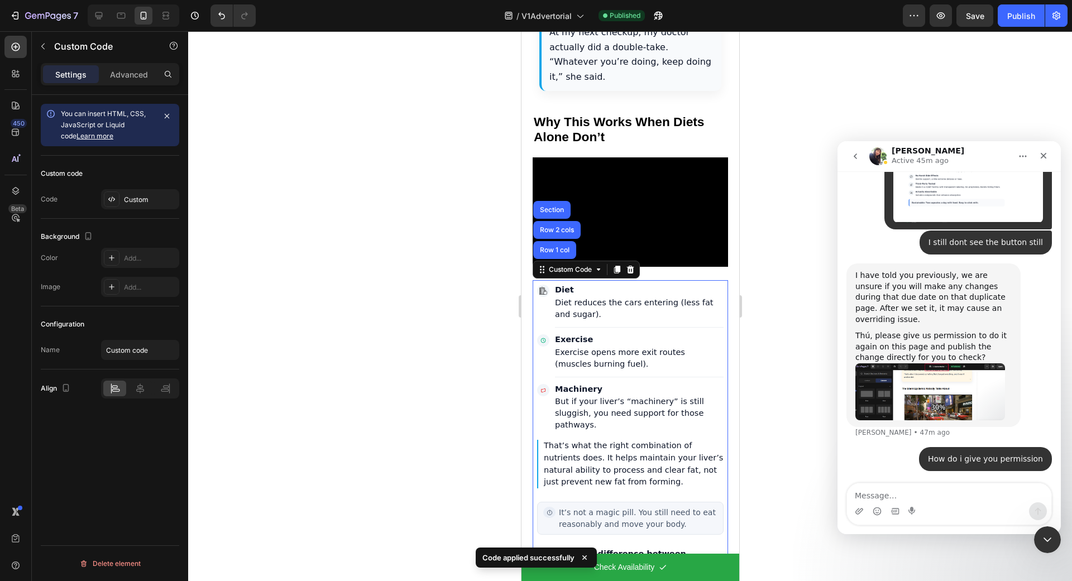
click at [431, 452] on div at bounding box center [630, 306] width 884 height 550
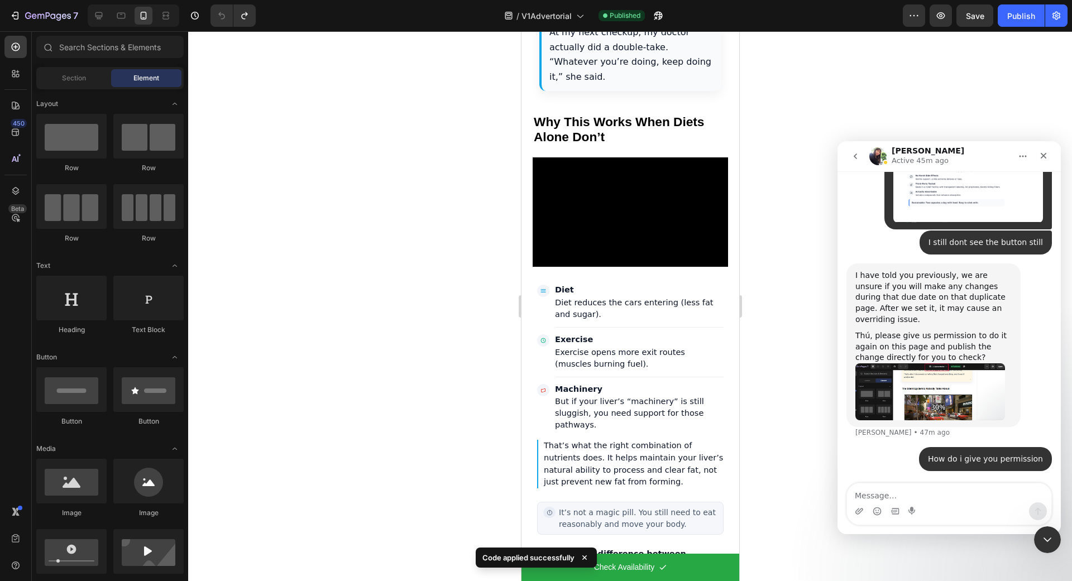
click at [434, 454] on div at bounding box center [630, 306] width 884 height 550
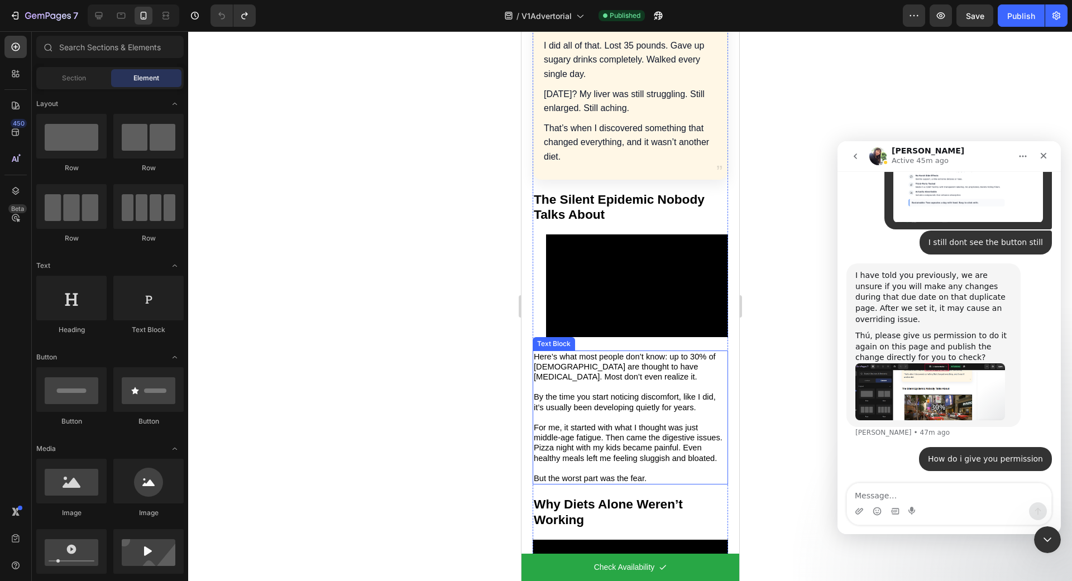
scroll to position [0, 0]
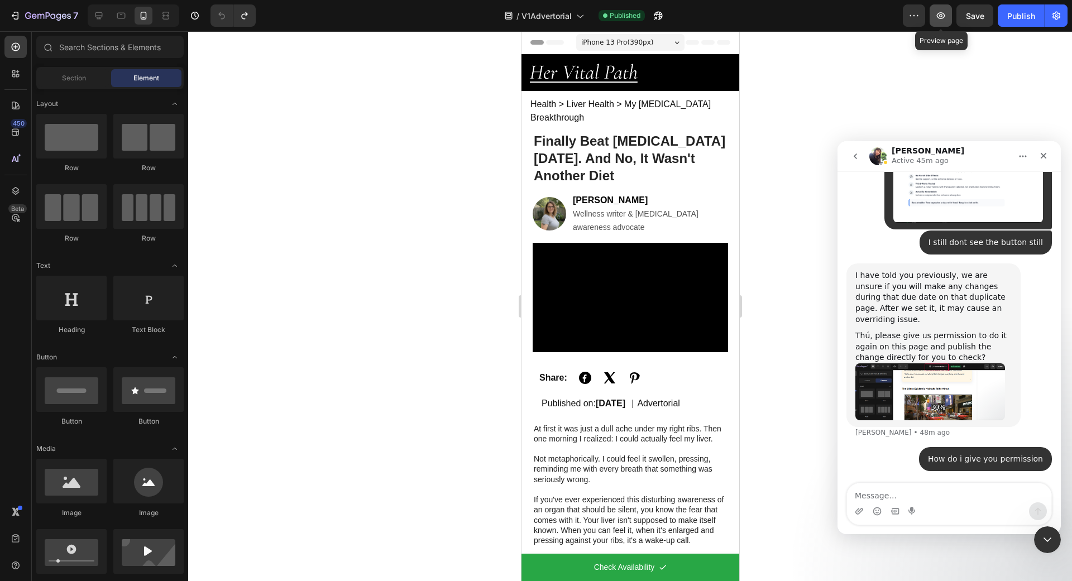
click at [945, 14] on icon "button" at bounding box center [941, 15] width 8 height 7
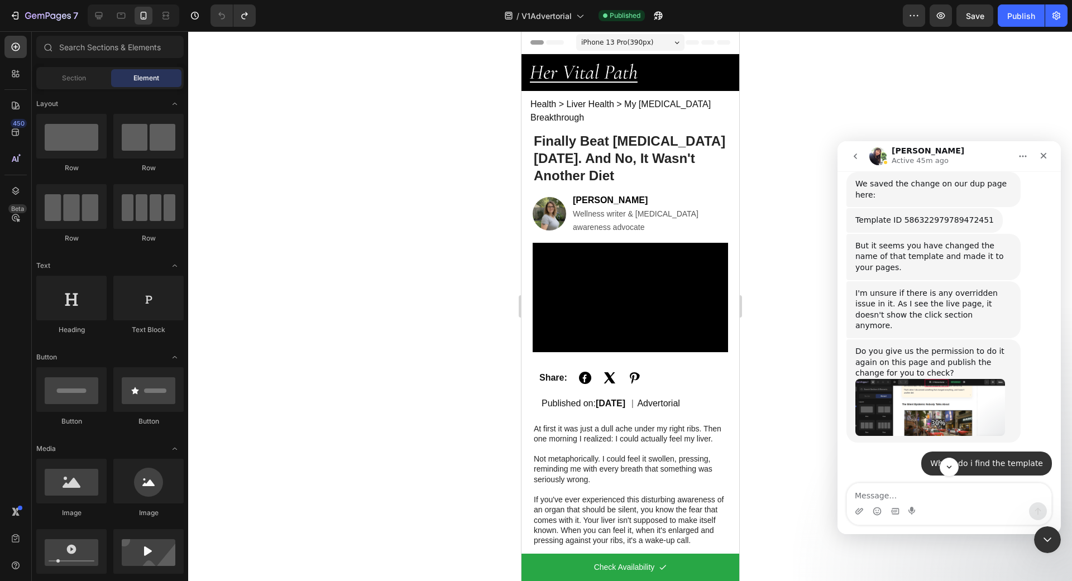
scroll to position [5726, 0]
click at [862, 162] on button "go back" at bounding box center [855, 156] width 21 height 21
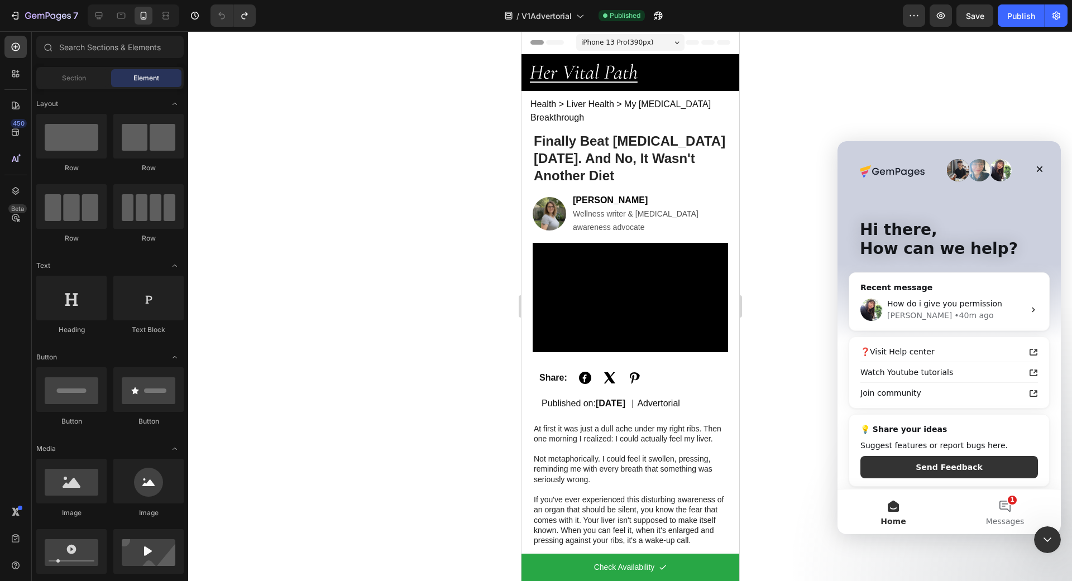
scroll to position [0, 0]
click at [979, 163] on img "Intercom messenger" at bounding box center [990, 170] width 22 height 22
click at [1019, 521] on span "Messages" at bounding box center [1005, 522] width 39 height 8
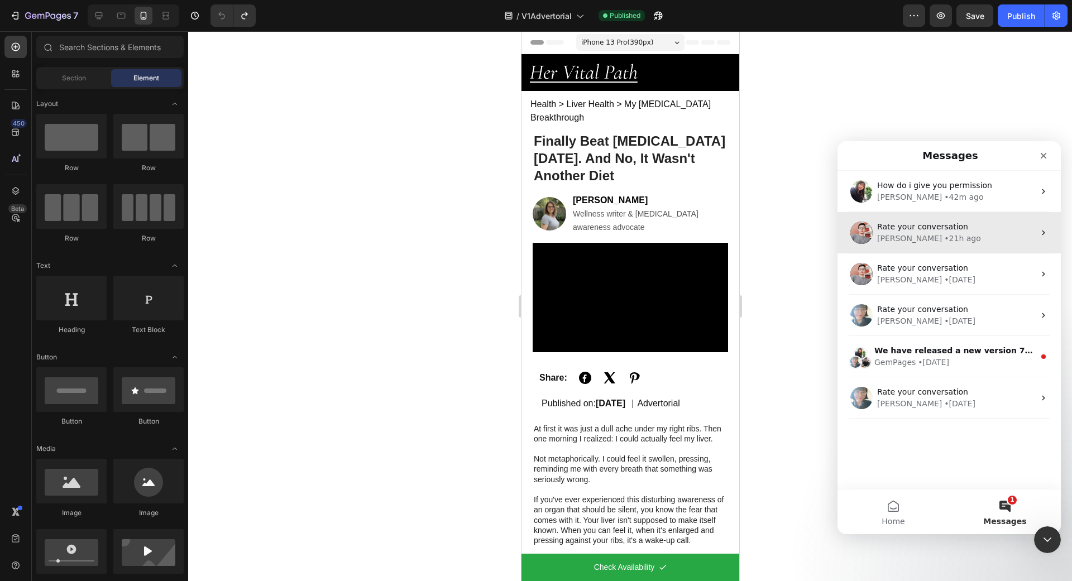
click at [943, 230] on span "Rate your conversation" at bounding box center [923, 226] width 91 height 9
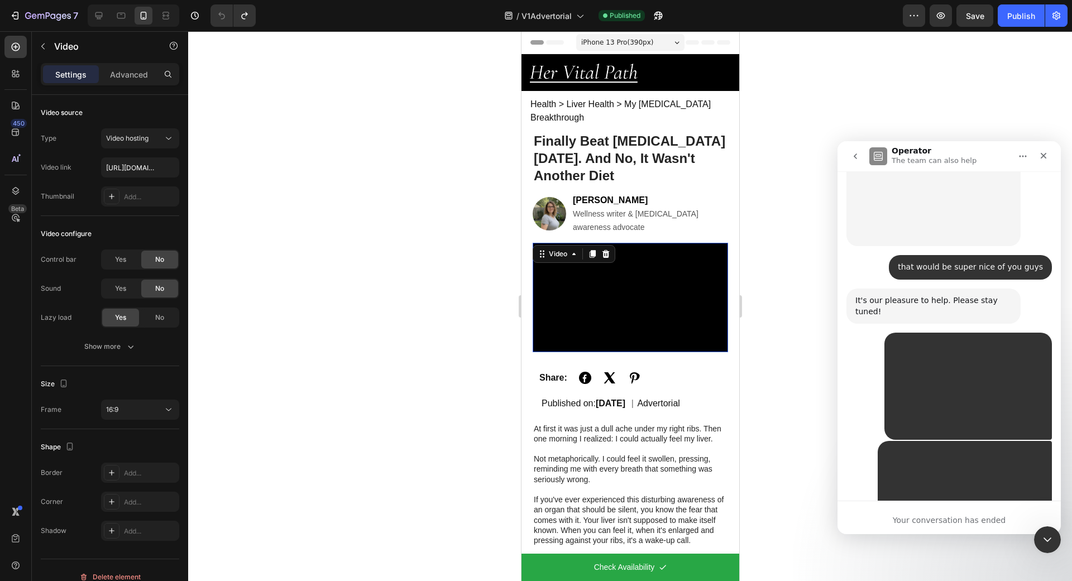
click at [592, 288] on video at bounding box center [629, 298] width 195 height 110
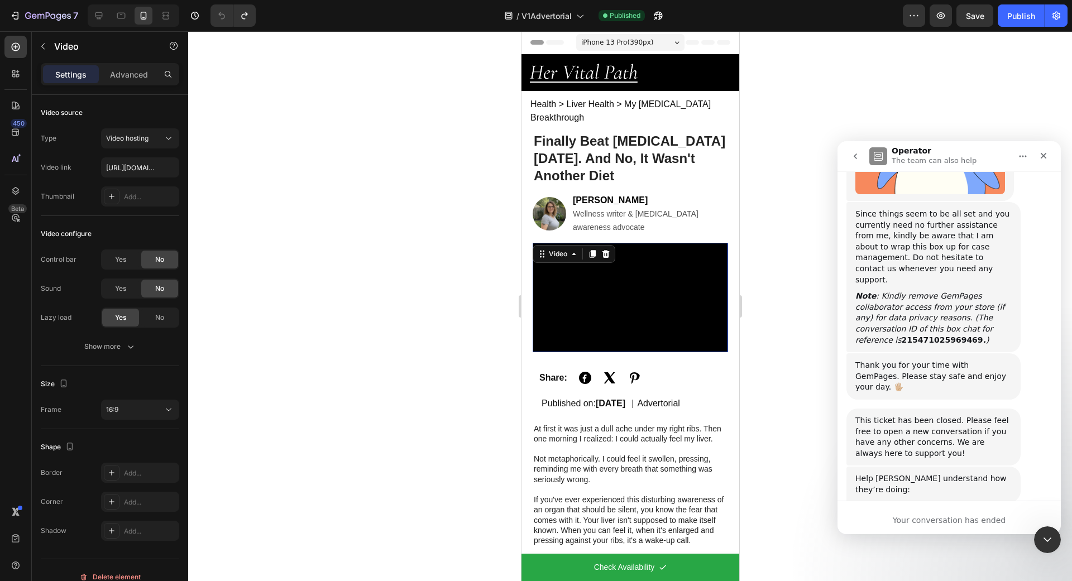
scroll to position [4741, 0]
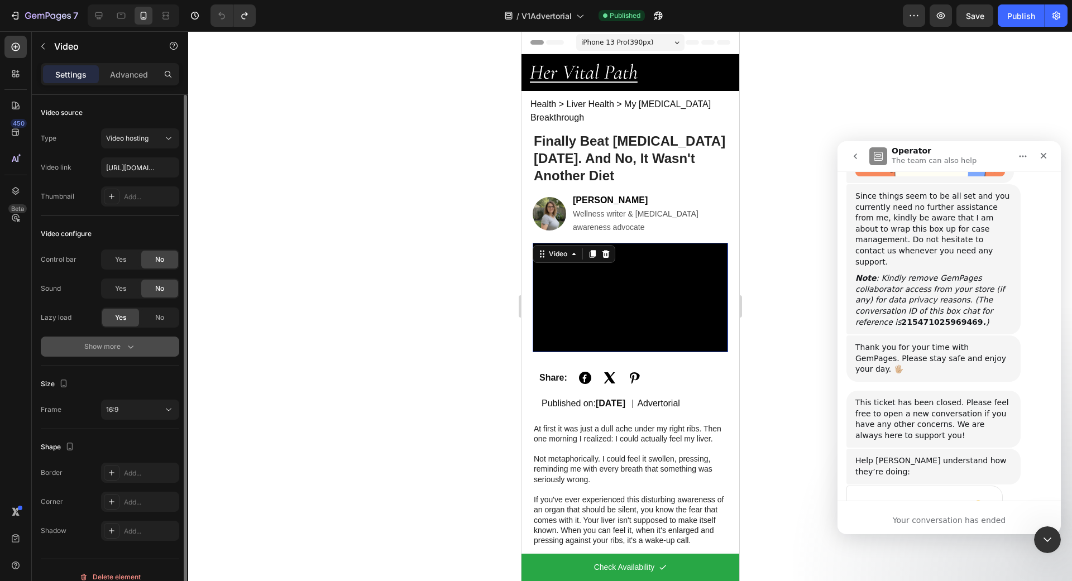
click at [132, 341] on icon "button" at bounding box center [130, 346] width 11 height 11
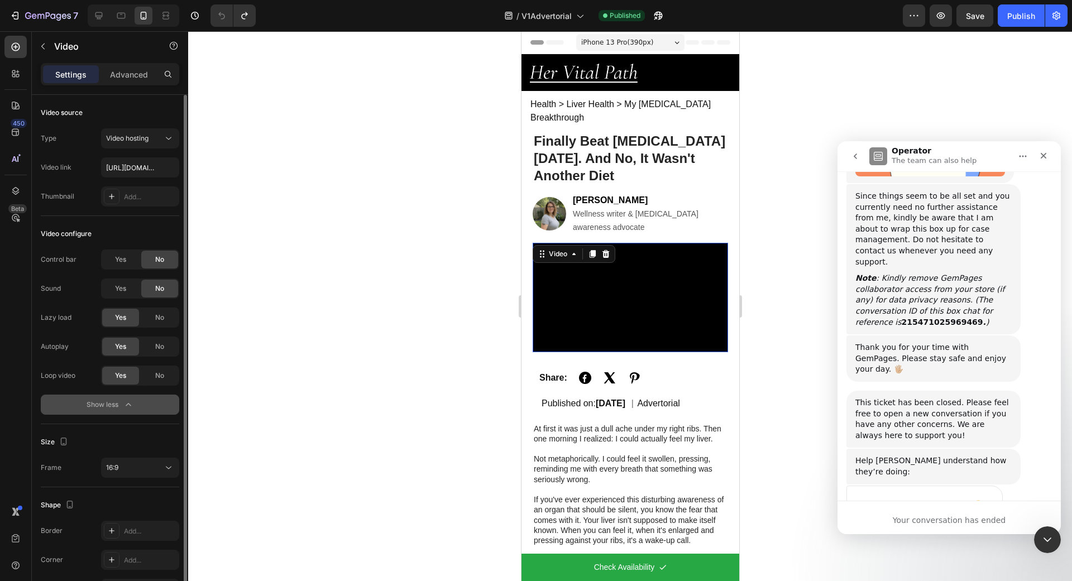
click at [856, 160] on icon "go back" at bounding box center [855, 156] width 9 height 9
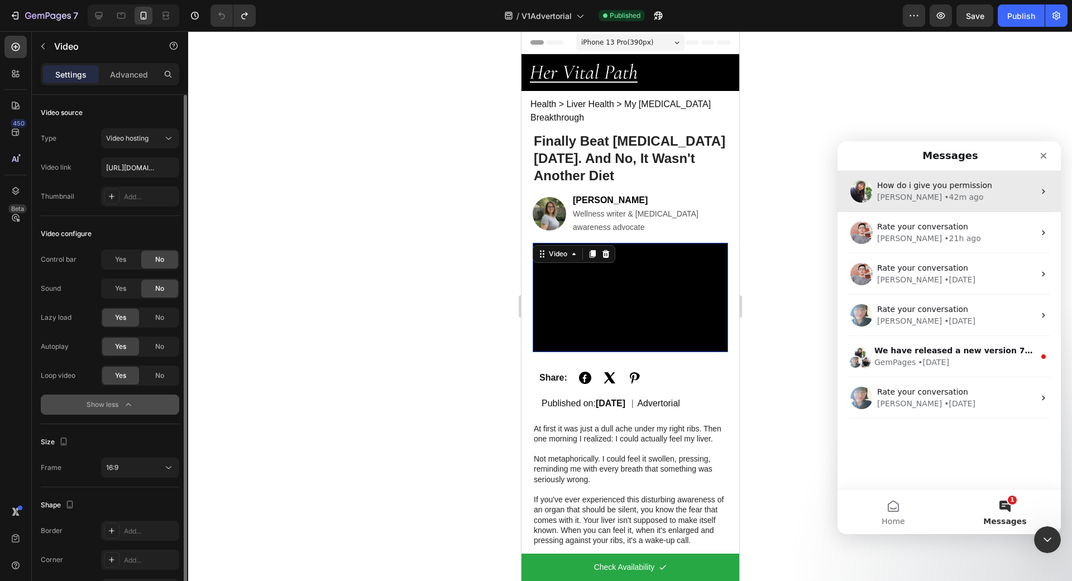
click at [896, 205] on div "How do i give you permission [PERSON_NAME] • 42m ago" at bounding box center [949, 191] width 223 height 41
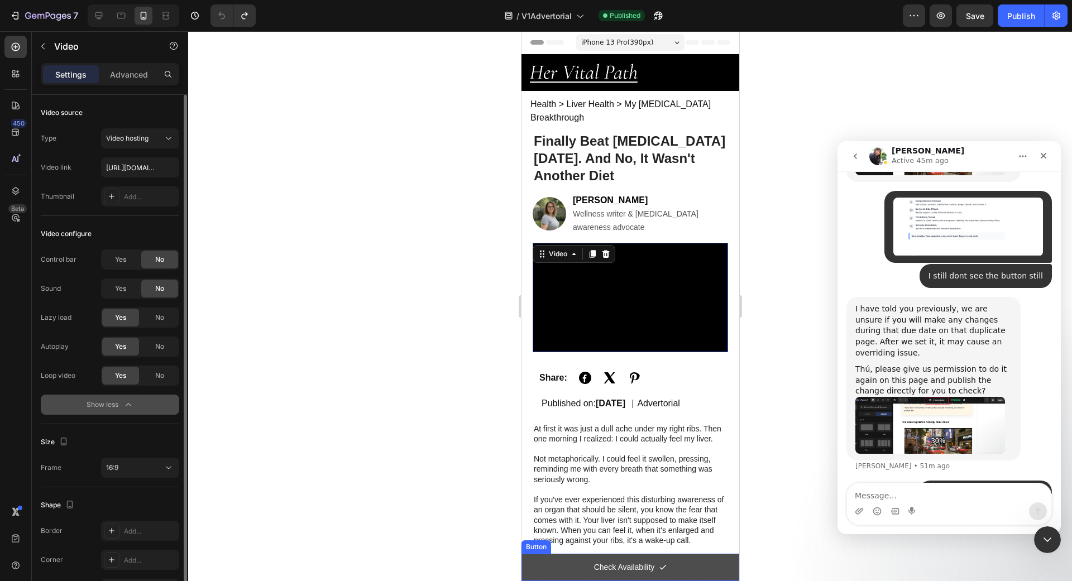
click at [574, 569] on link "Check Availability" at bounding box center [630, 567] width 218 height 27
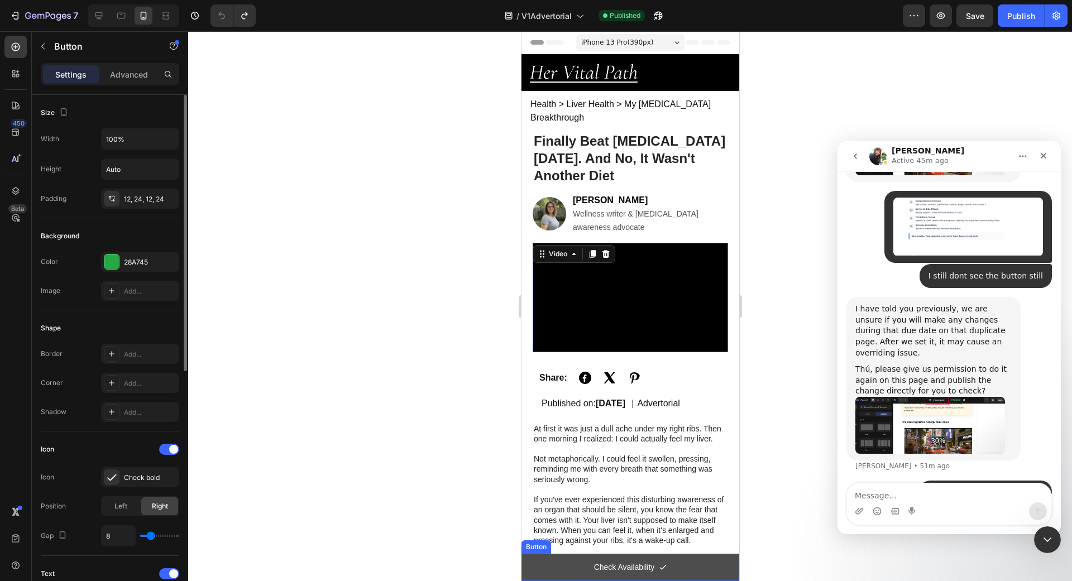
scroll to position [6230, 0]
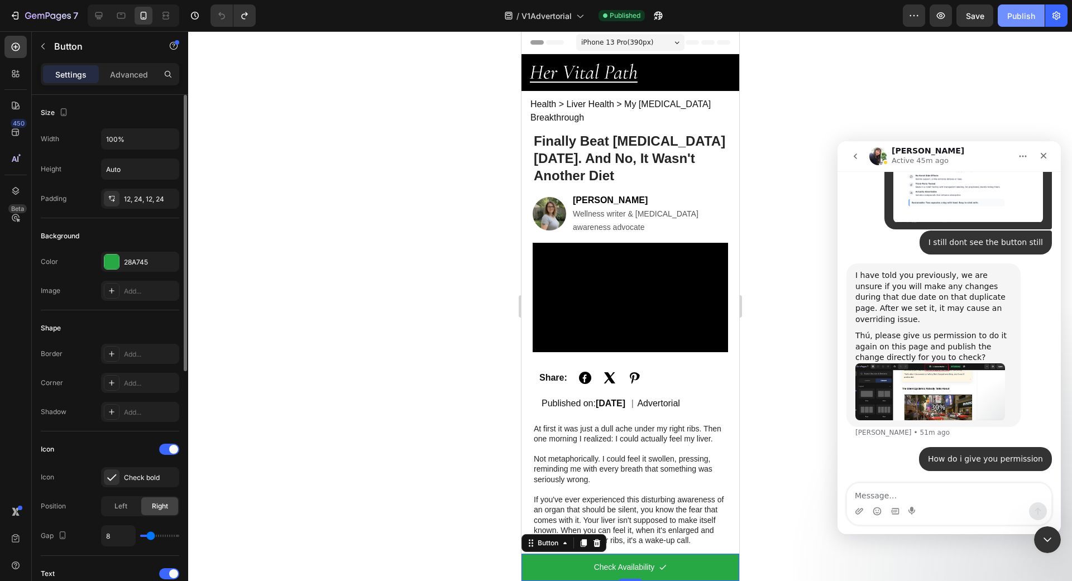
click at [1017, 18] on div "Publish" at bounding box center [1022, 16] width 28 height 12
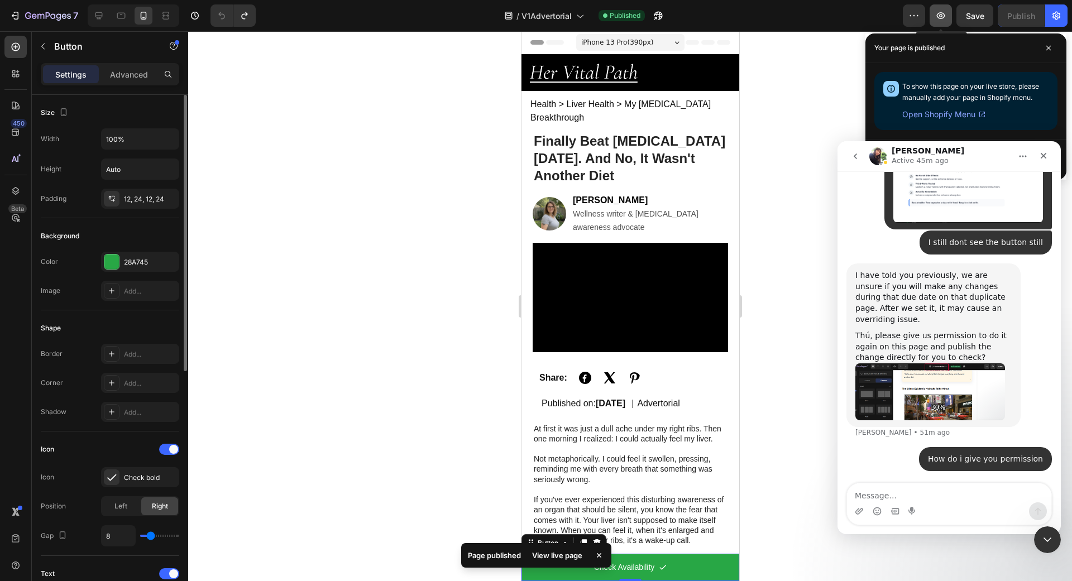
click at [939, 22] on button "button" at bounding box center [941, 15] width 22 height 22
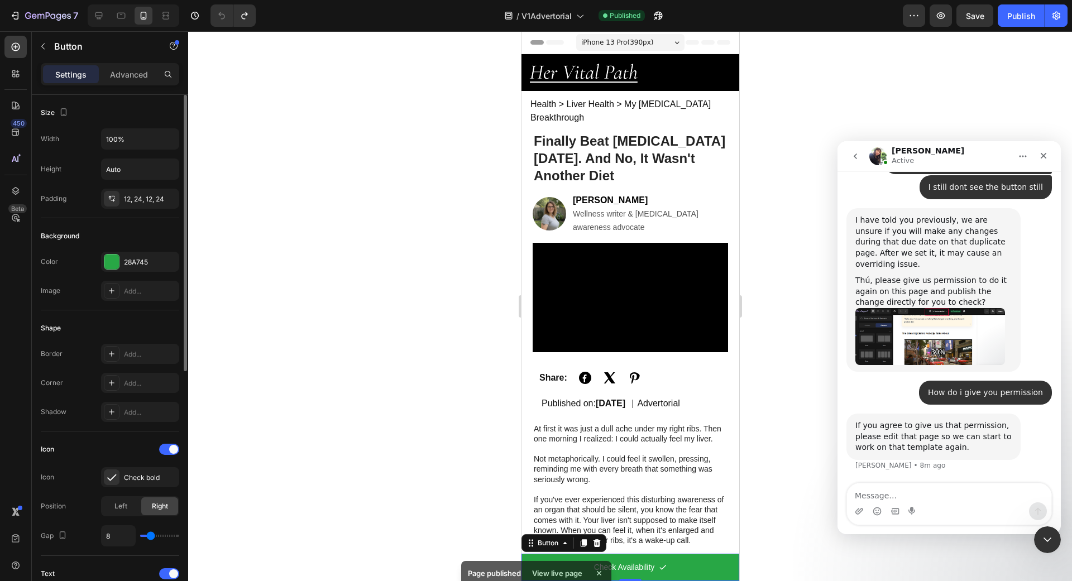
scroll to position [6286, 0]
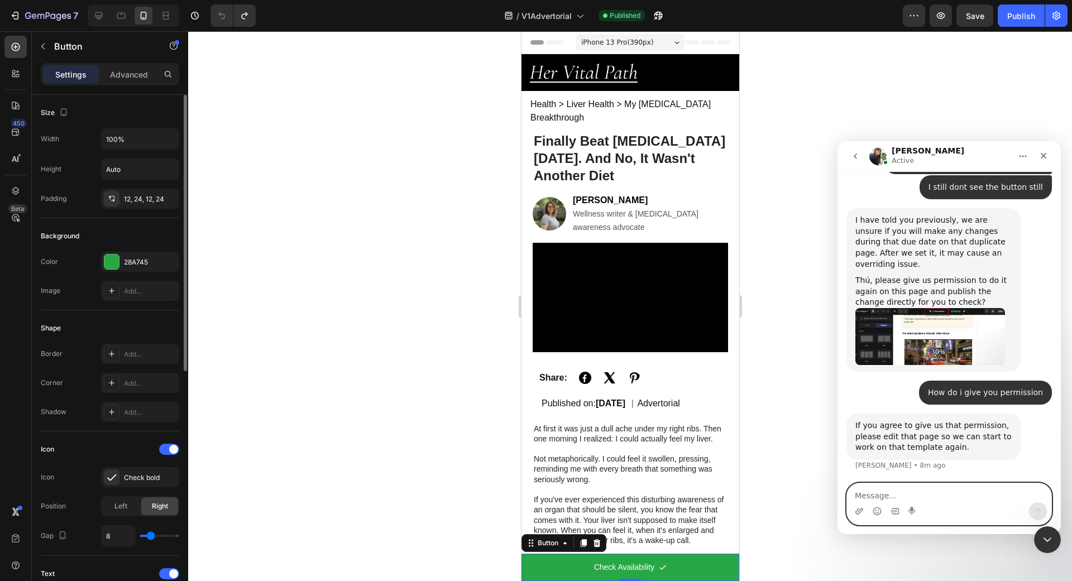
click at [880, 492] on textarea "Message…" at bounding box center [949, 493] width 204 height 19
type textarea "Yes I agree"
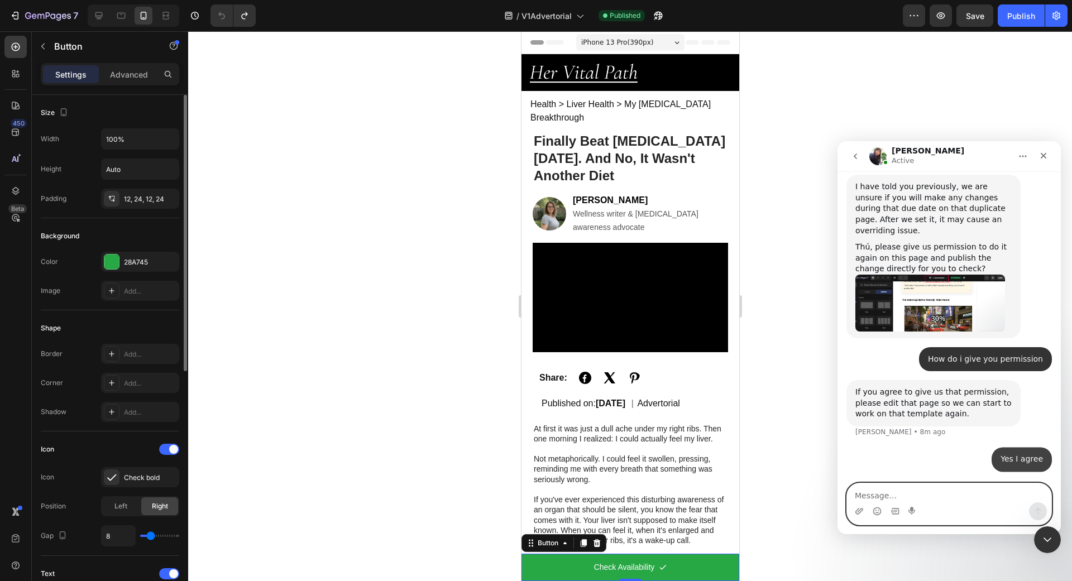
scroll to position [6319, 0]
type textarea "D"
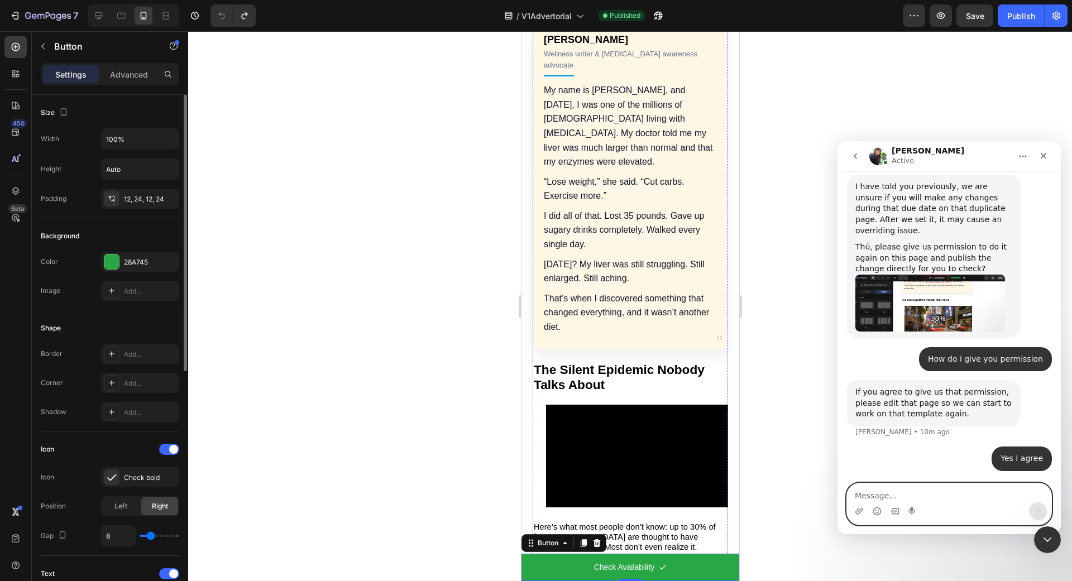
scroll to position [828, 0]
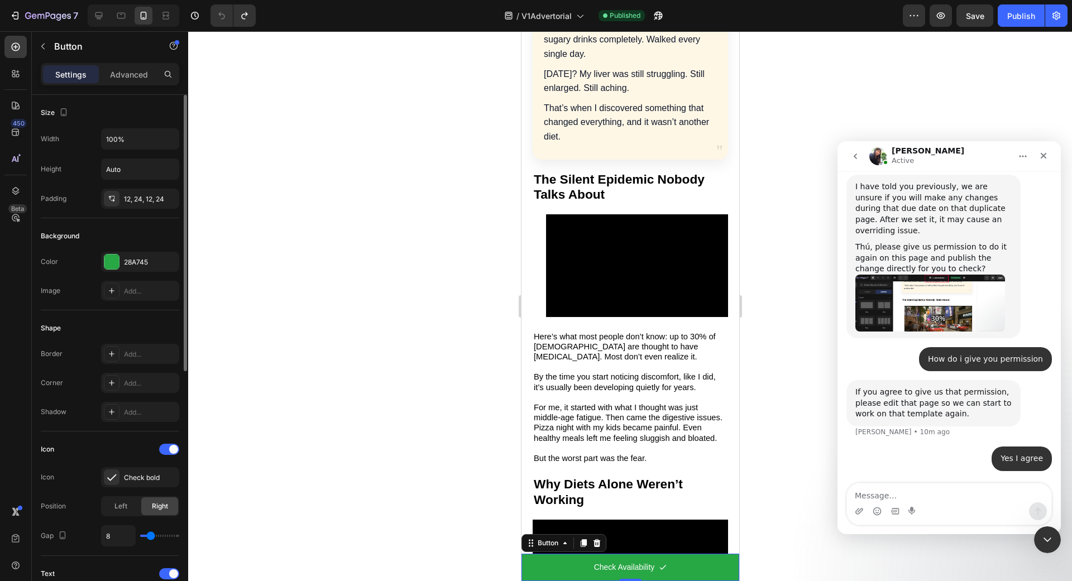
click at [467, 325] on div at bounding box center [630, 306] width 884 height 550
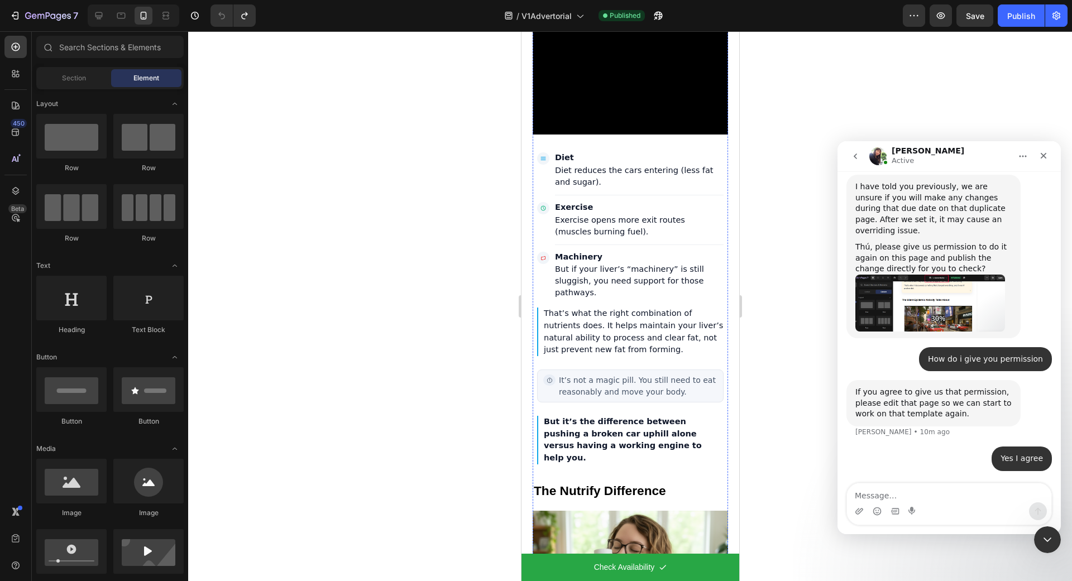
scroll to position [3839, 0]
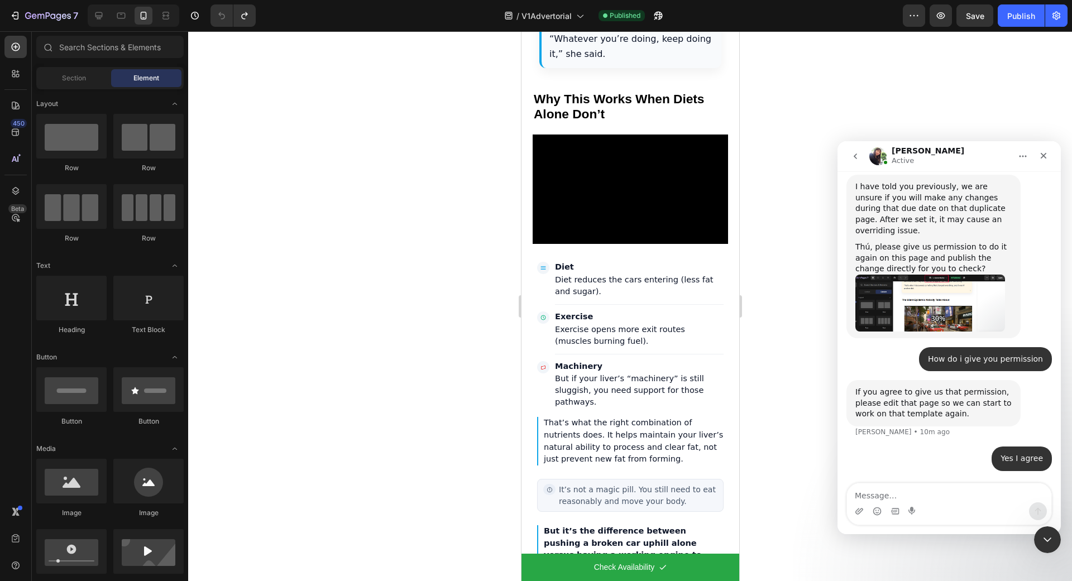
click at [475, 313] on div at bounding box center [630, 306] width 884 height 550
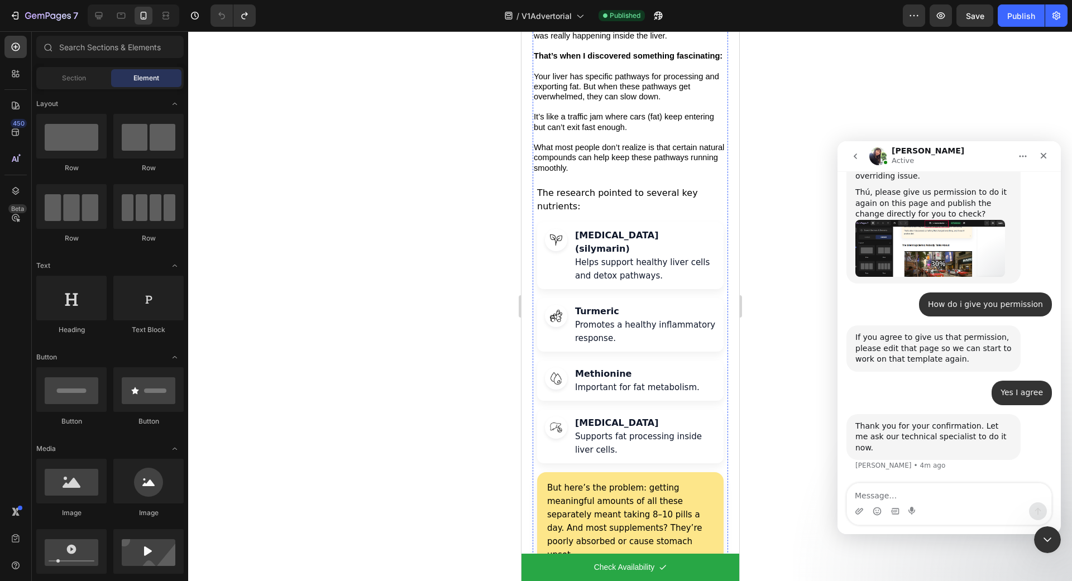
scroll to position [2119, 0]
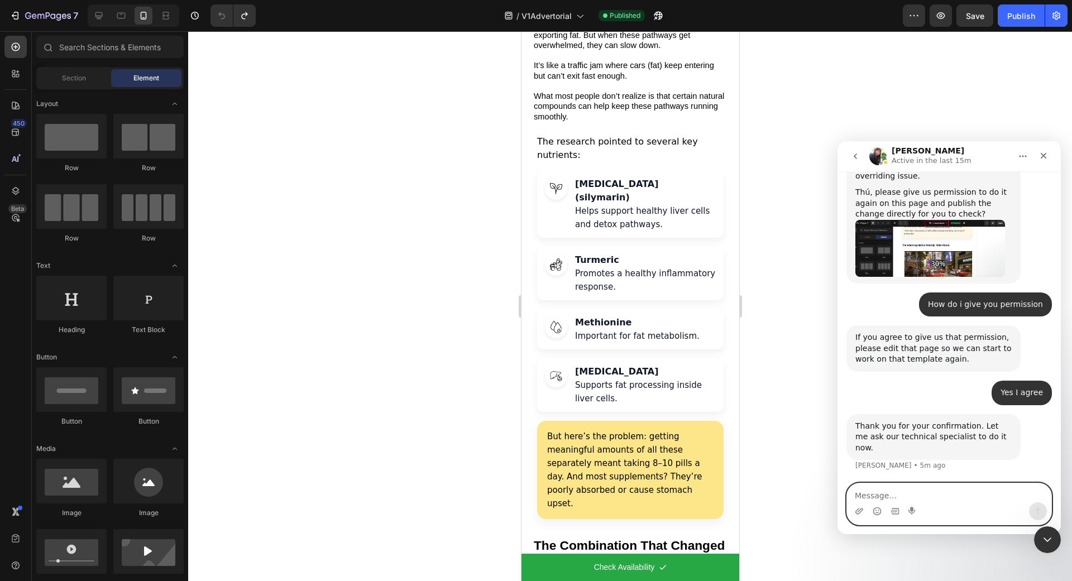
click at [875, 491] on textarea "Message…" at bounding box center [949, 493] width 204 height 19
type textarea "thanks"
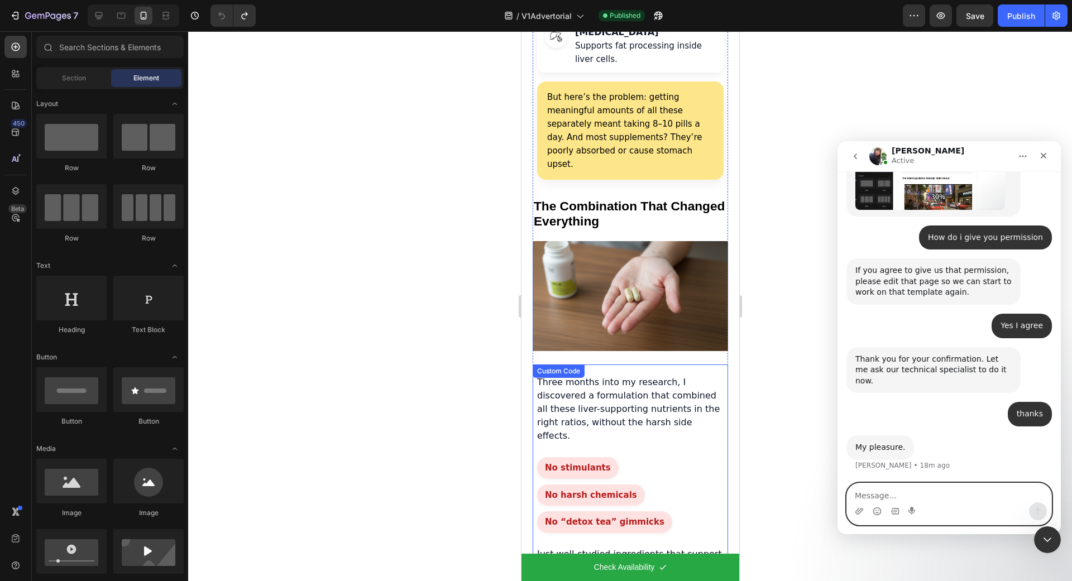
scroll to position [2006, 0]
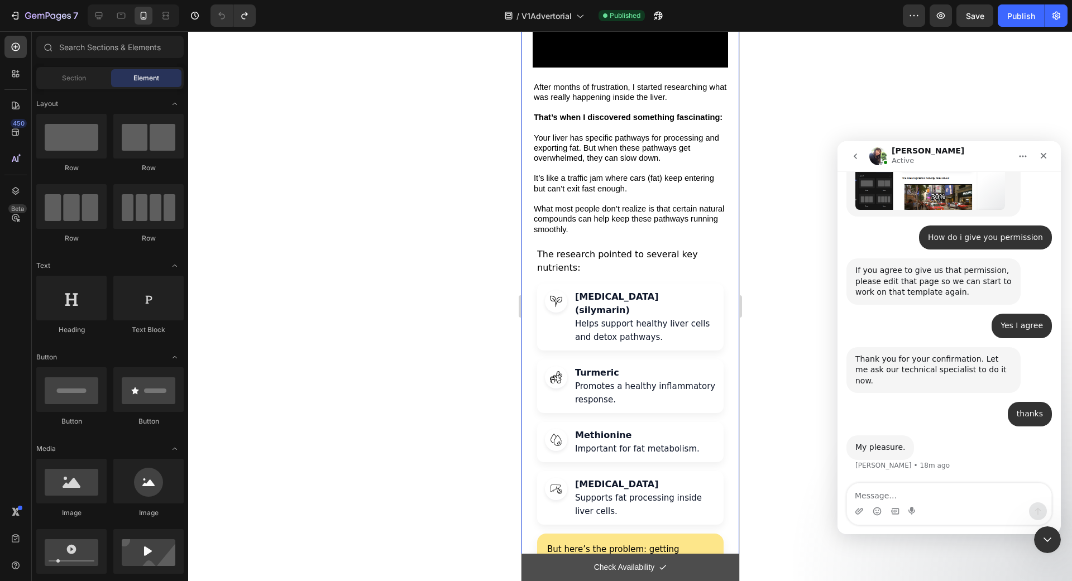
click at [533, 560] on link "Check Availability" at bounding box center [630, 567] width 218 height 27
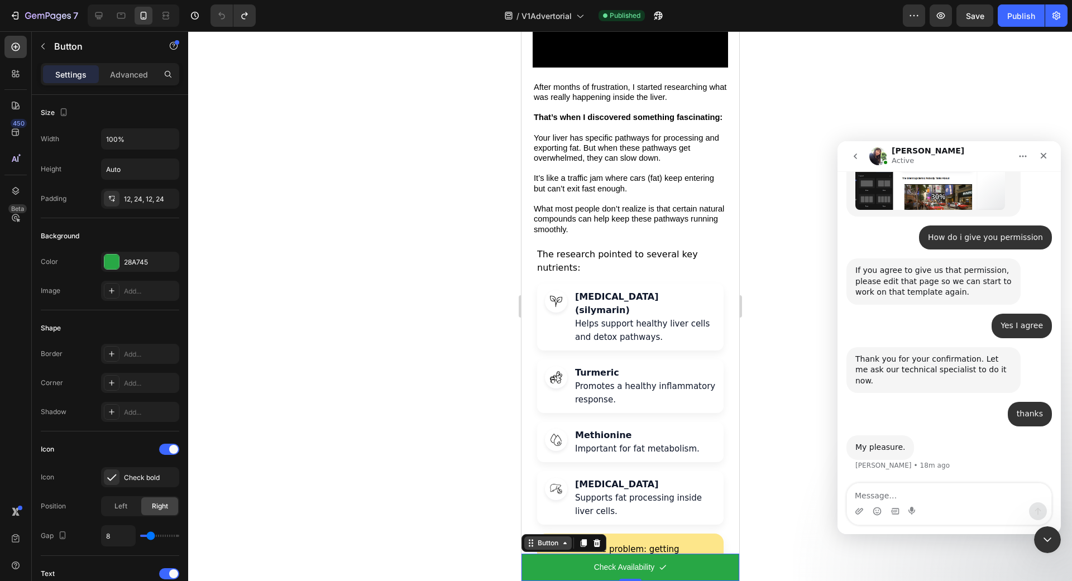
click at [563, 542] on icon at bounding box center [564, 543] width 9 height 9
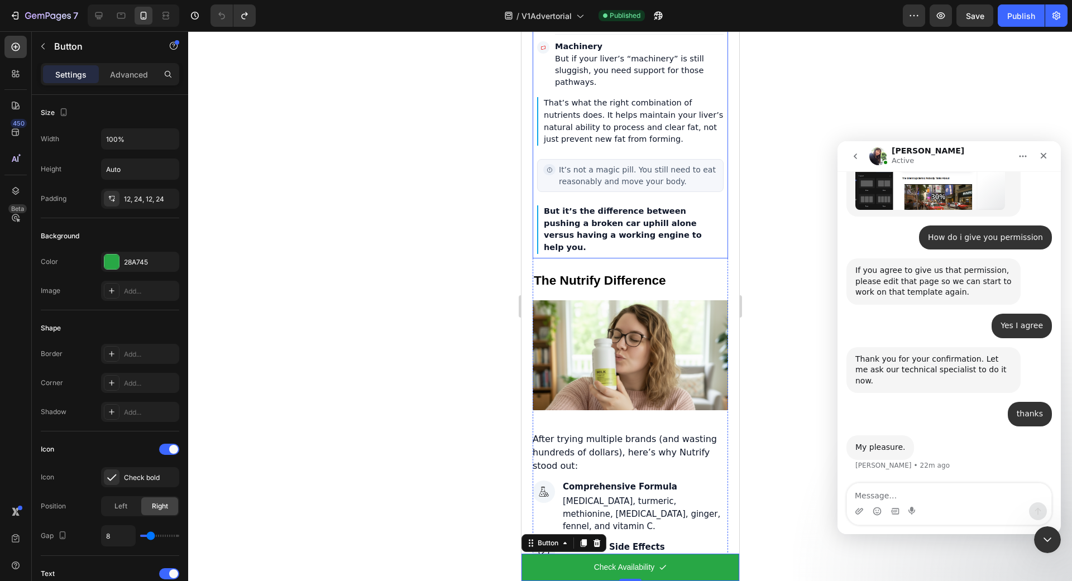
scroll to position [4176, 0]
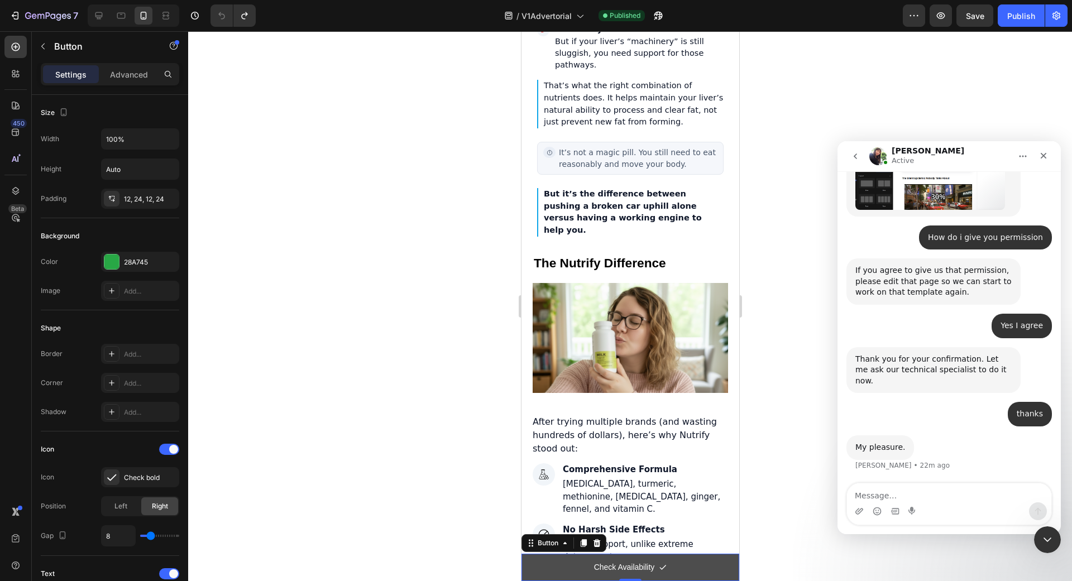
click at [566, 578] on link "Check Availability" at bounding box center [630, 567] width 218 height 27
click at [557, 542] on div "Button" at bounding box center [547, 543] width 25 height 10
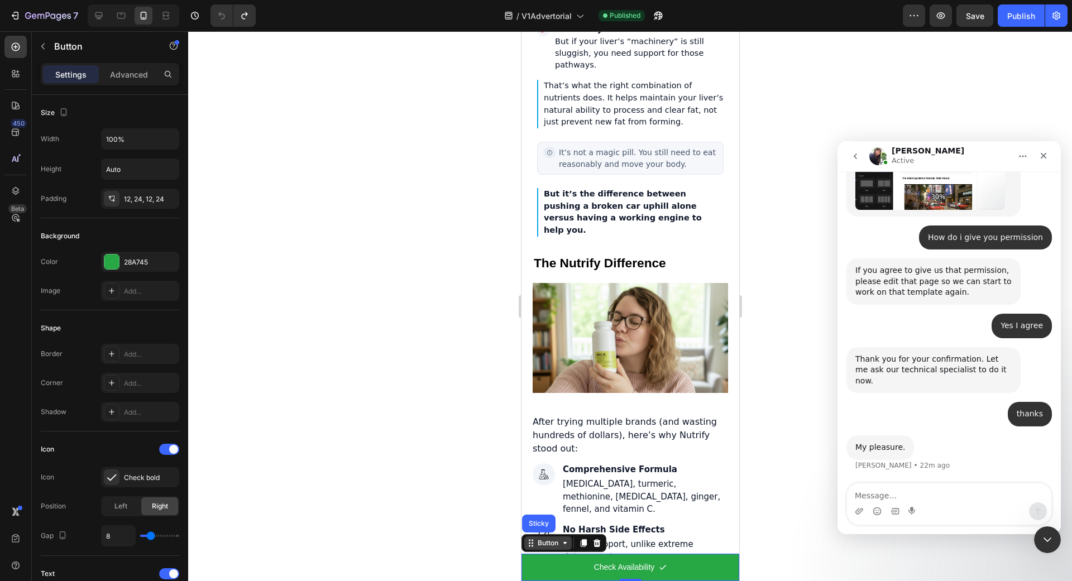
click at [531, 546] on icon at bounding box center [530, 543] width 9 height 9
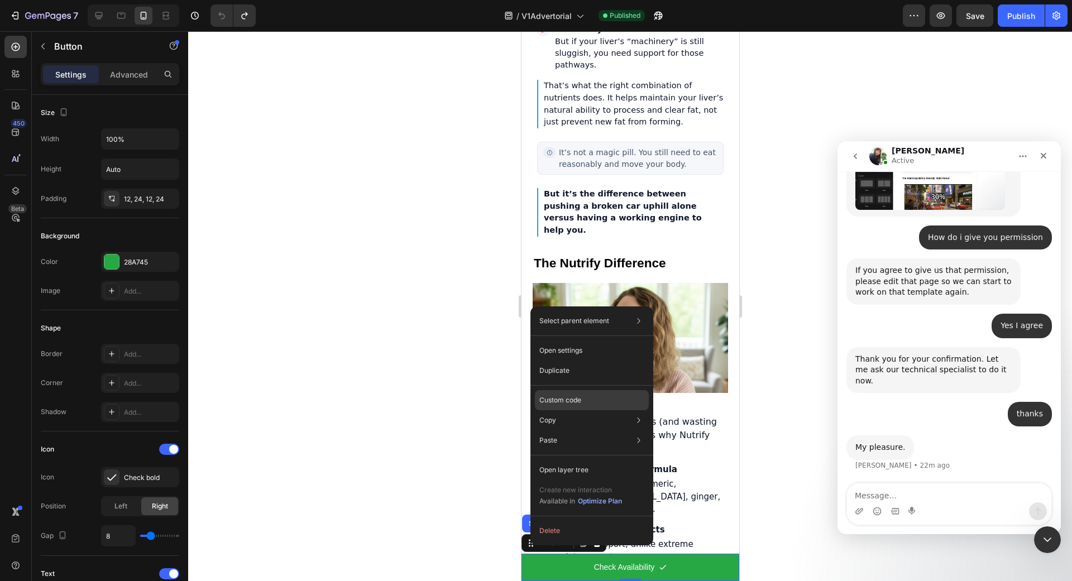
click at [597, 397] on div "Custom code" at bounding box center [592, 400] width 114 height 20
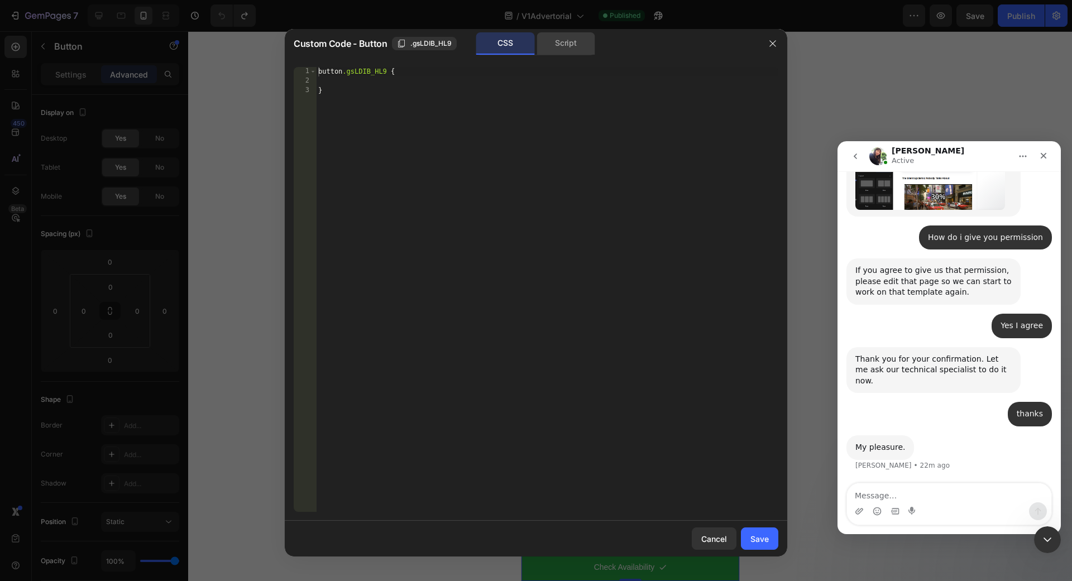
click at [566, 47] on div "Script" at bounding box center [566, 43] width 59 height 22
click at [771, 42] on icon "button" at bounding box center [773, 43] width 9 height 9
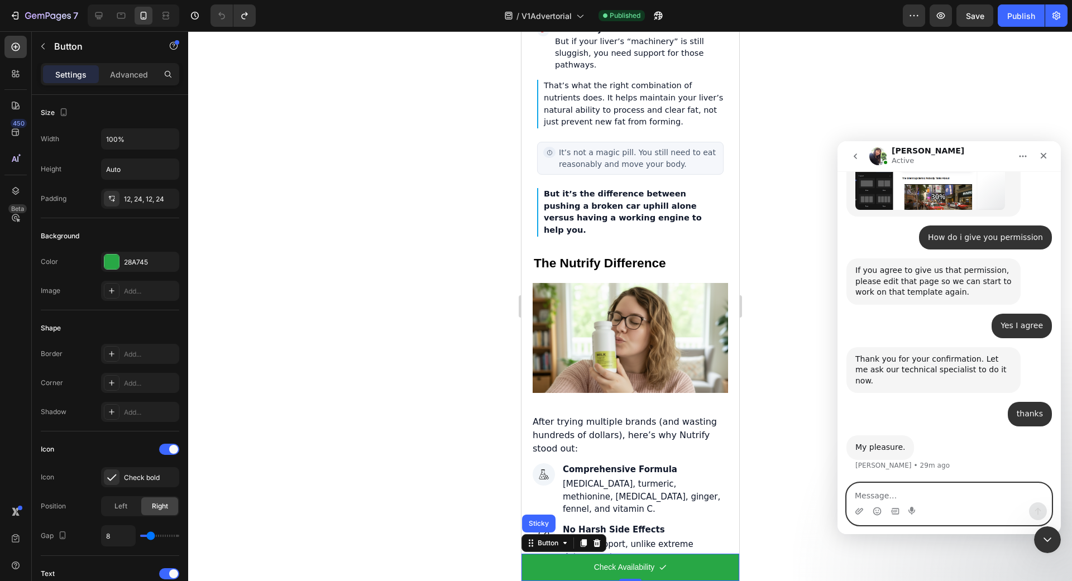
click at [917, 497] on textarea "Message…" at bounding box center [949, 493] width 204 height 19
click at [941, 376] on div "Thank you for your confirmation. Let me ask our technical specialist to do it n…" at bounding box center [934, 370] width 156 height 33
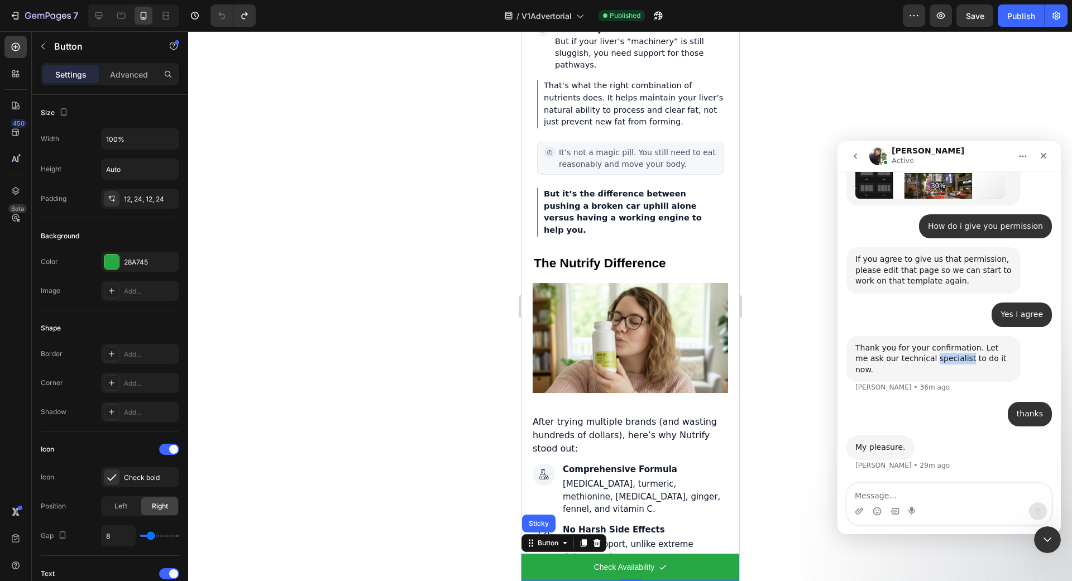
click at [941, 376] on div "Thank you for your confirmation. Let me ask our technical specialist to do it n…" at bounding box center [934, 359] width 156 height 33
click at [942, 376] on div "Thank you for your confirmation. Let me ask our technical specialist to do it n…" at bounding box center [934, 359] width 156 height 33
click at [956, 372] on div "Thank you for your confirmation. Let me ask our technical specialist to do it n…" at bounding box center [934, 359] width 156 height 33
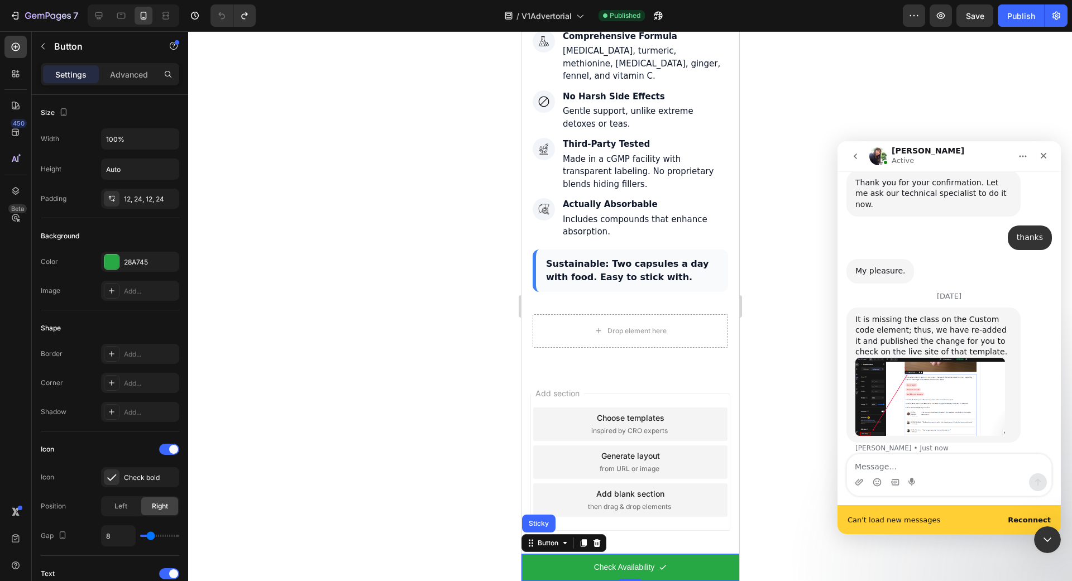
scroll to position [6634, 0]
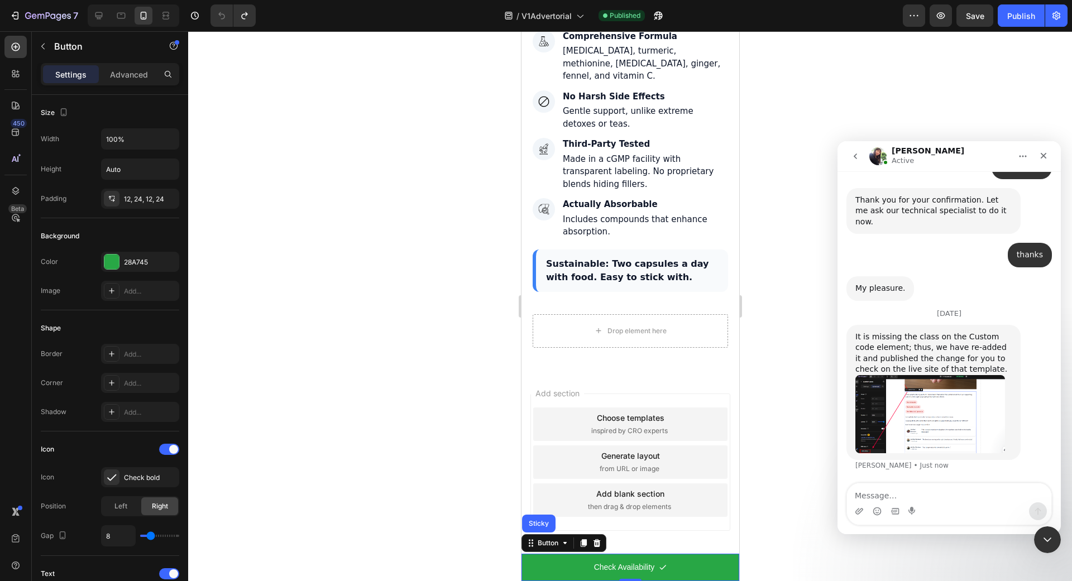
click at [1027, 535] on div "Successfully reconnected" at bounding box center [949, 535] width 223 height 0
click at [938, 16] on icon "button" at bounding box center [941, 15] width 8 height 7
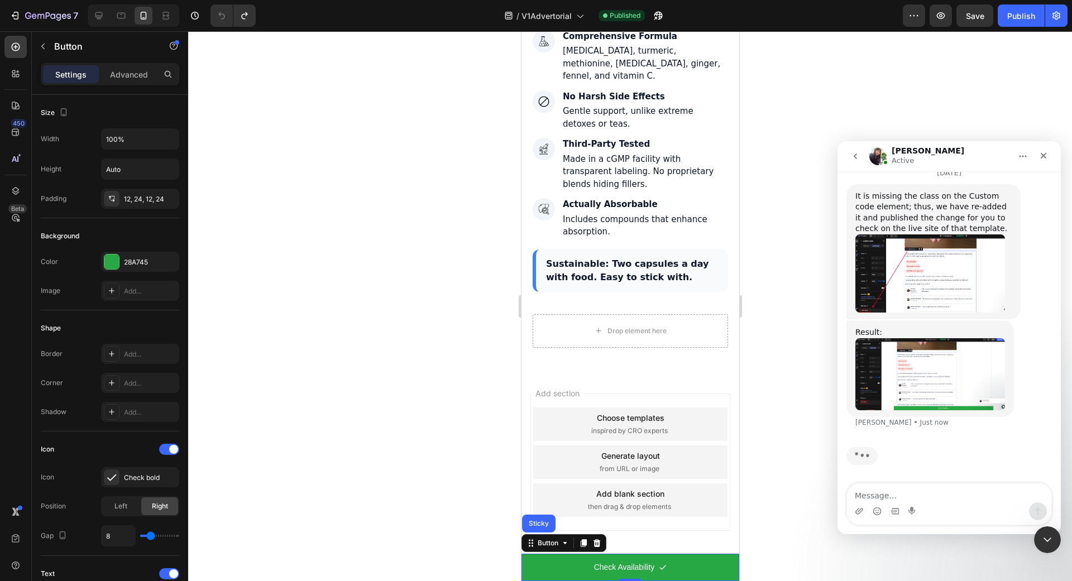
scroll to position [6745, 0]
click at [861, 489] on textarea "Message…" at bounding box center [949, 493] width 204 height 19
type textarea "Yes thank you so much!!"
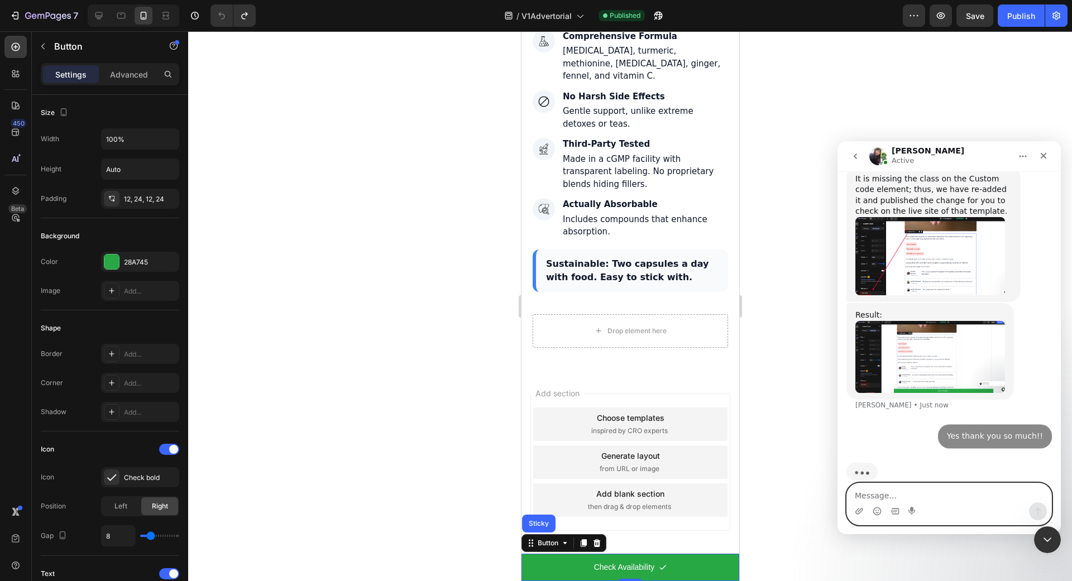
scroll to position [6778, 0]
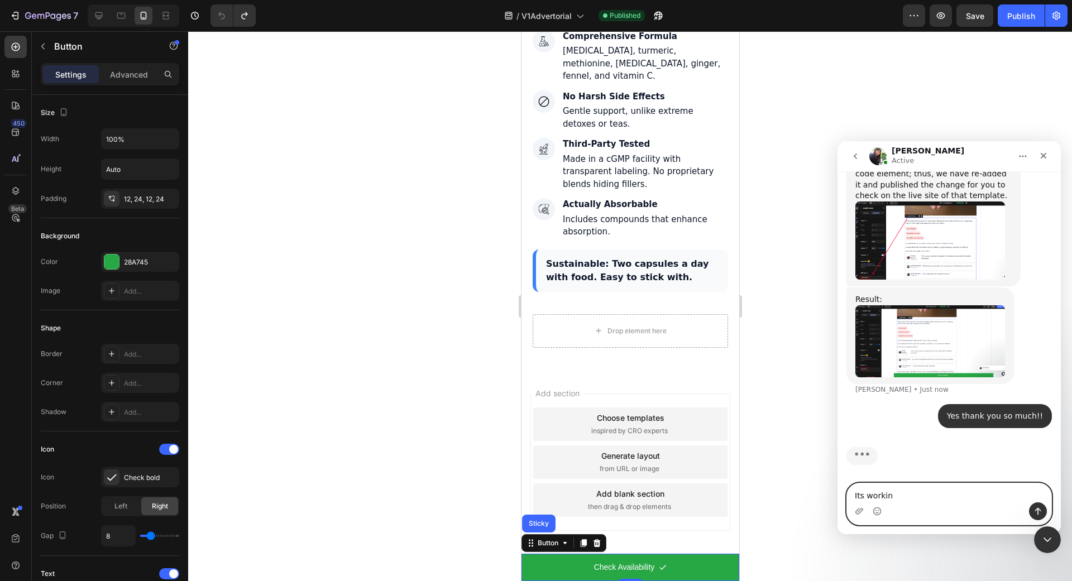
type textarea "Its working"
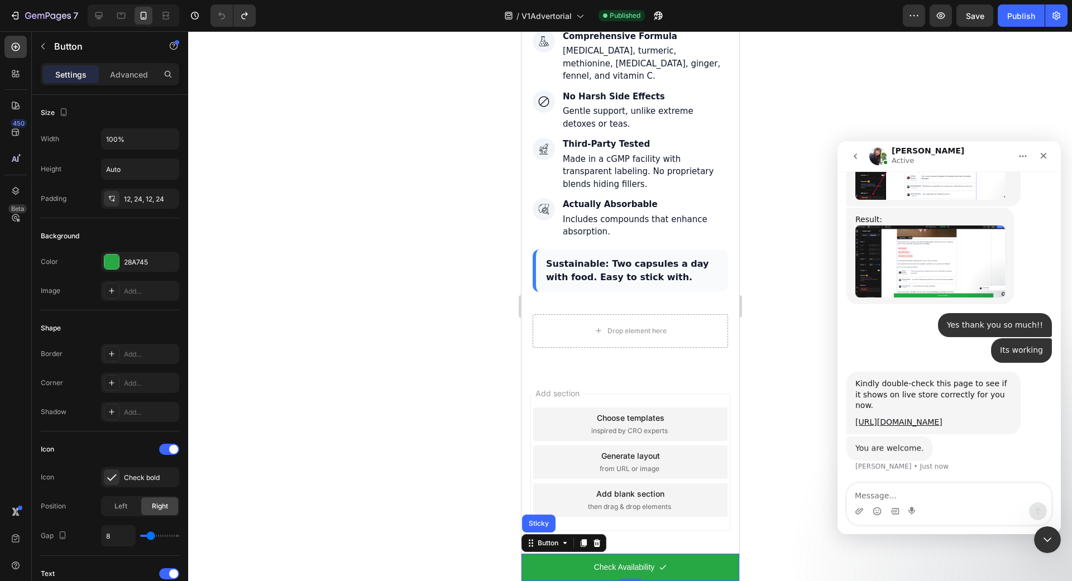
scroll to position [6869, 0]
click at [972, 494] on textarea "Message…" at bounding box center [949, 493] width 204 height 19
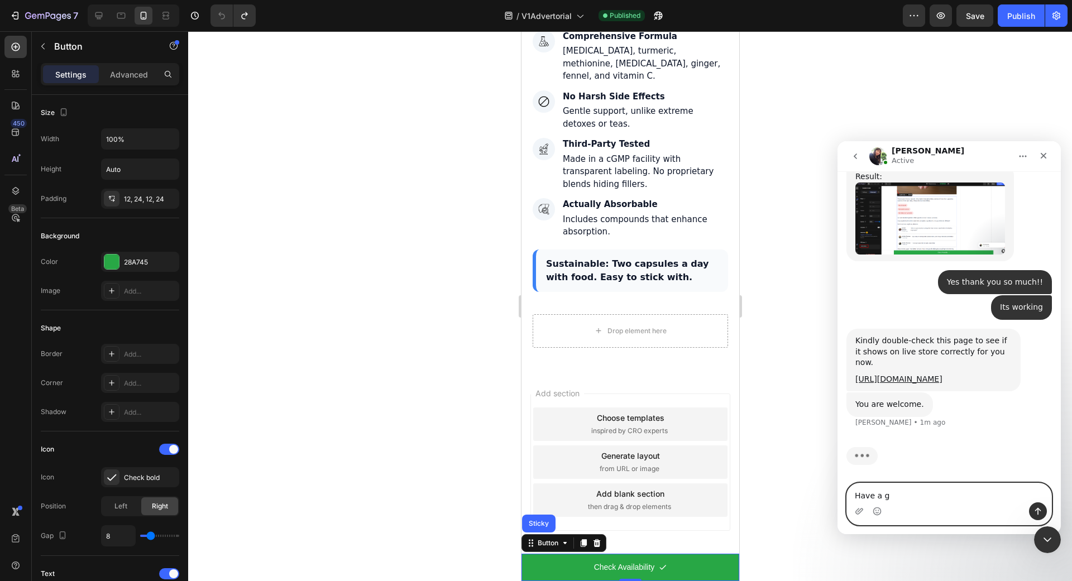
scroll to position [6912, 0]
type textarea "Have a great day"
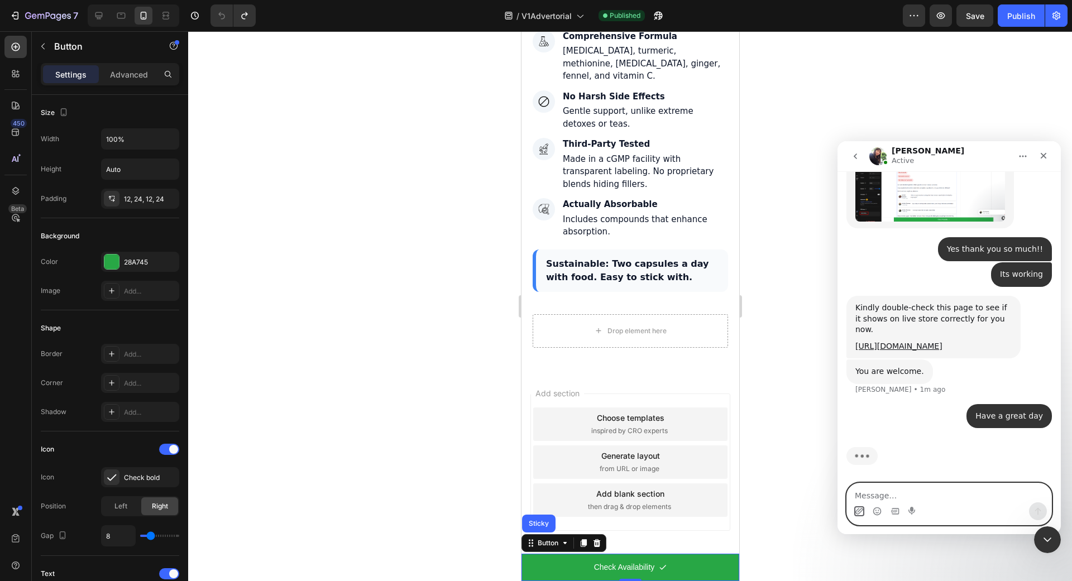
scroll to position [6902, 0]
